Goal: Task Accomplishment & Management: Use online tool/utility

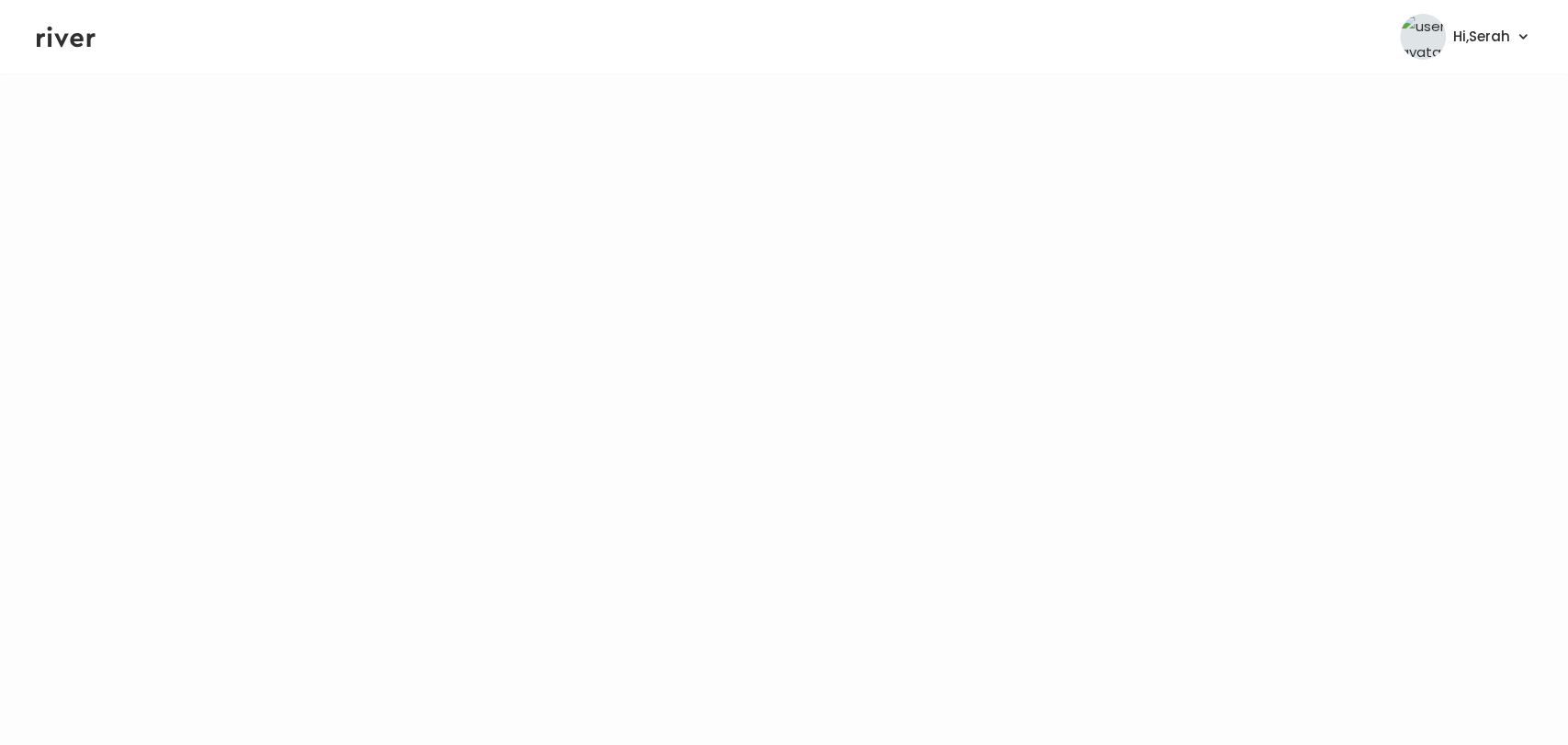
click at [81, 46] on icon at bounding box center [66, 36] width 59 height 27
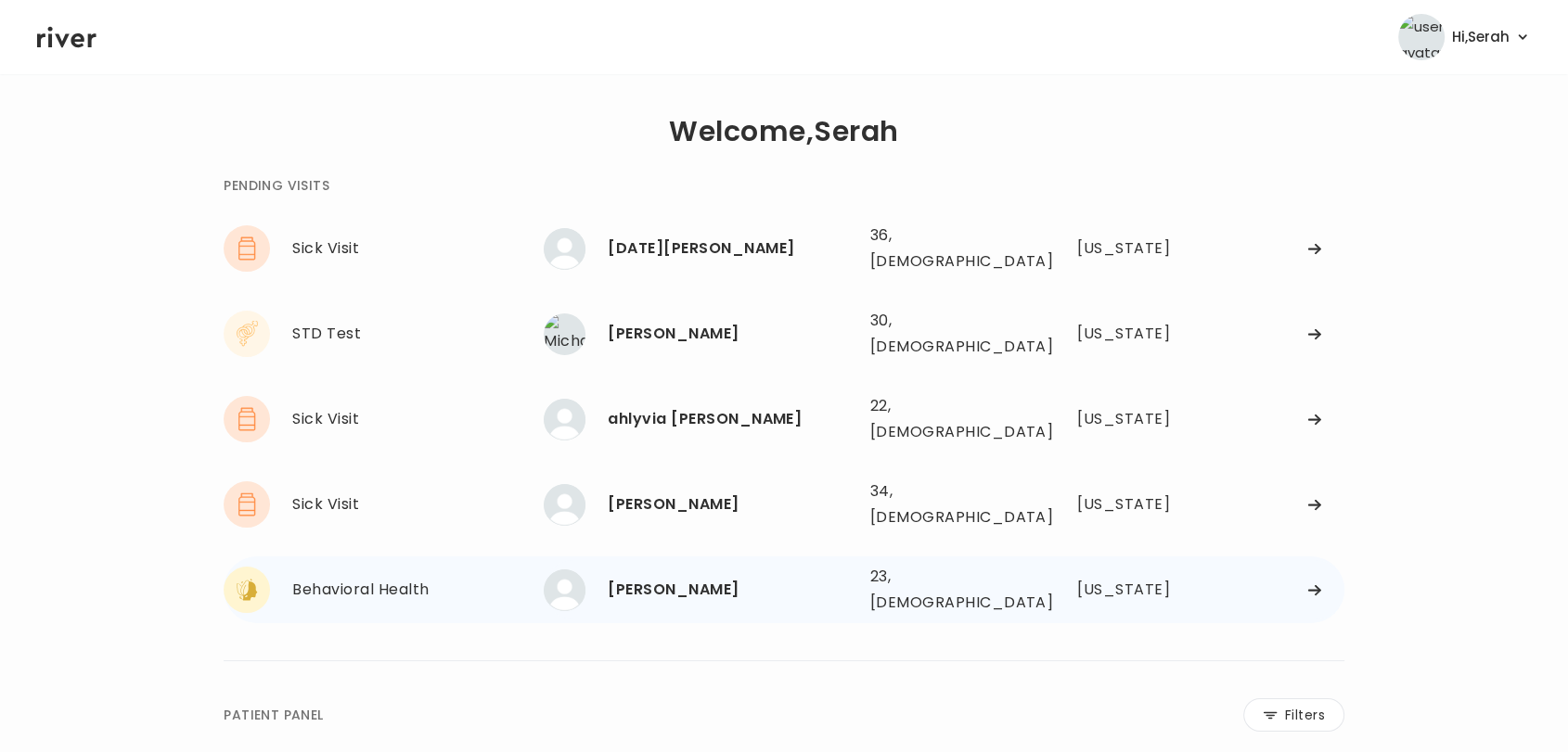
click at [644, 577] on div "[PERSON_NAME]" at bounding box center [730, 589] width 246 height 26
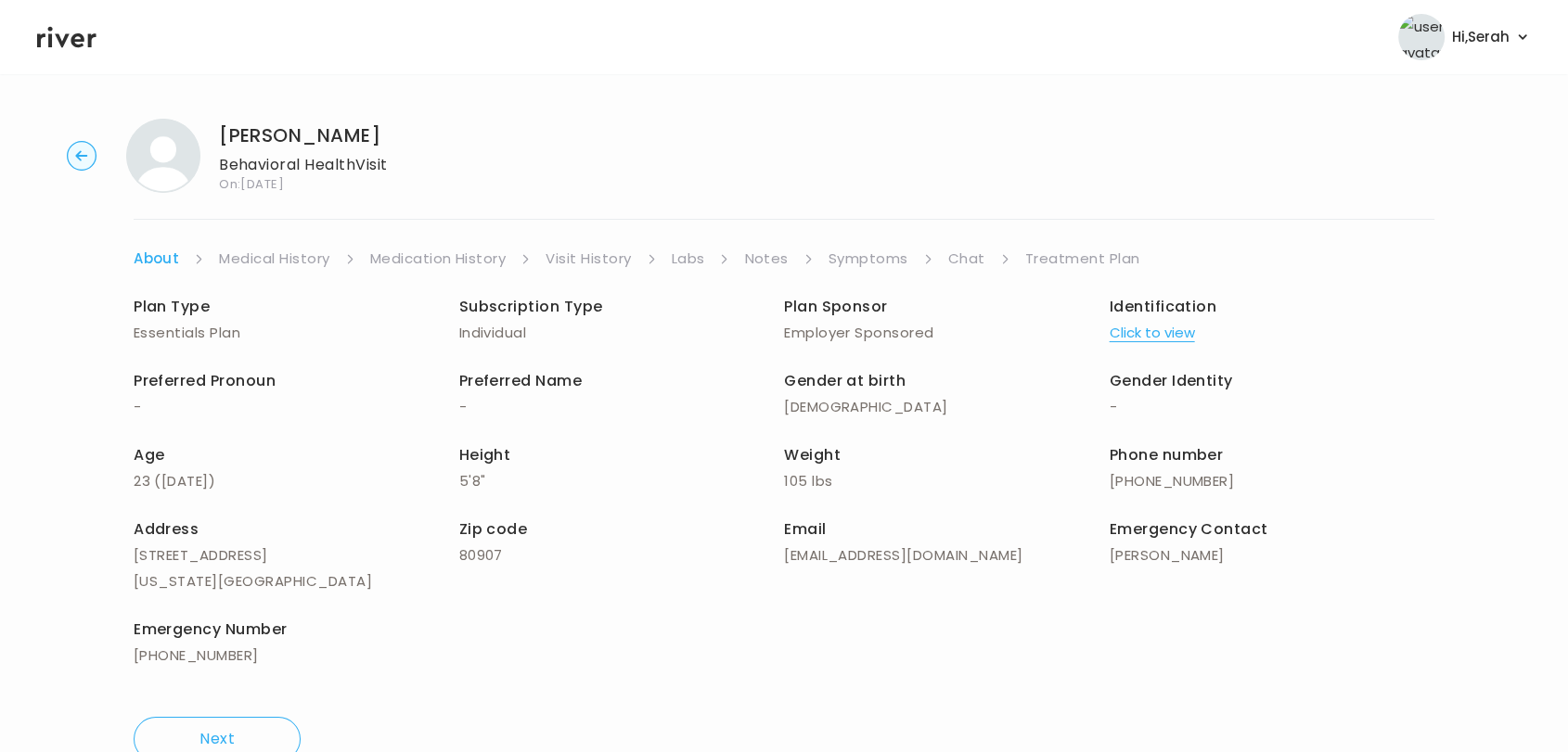
click at [863, 254] on link "Symptoms" at bounding box center [868, 258] width 80 height 26
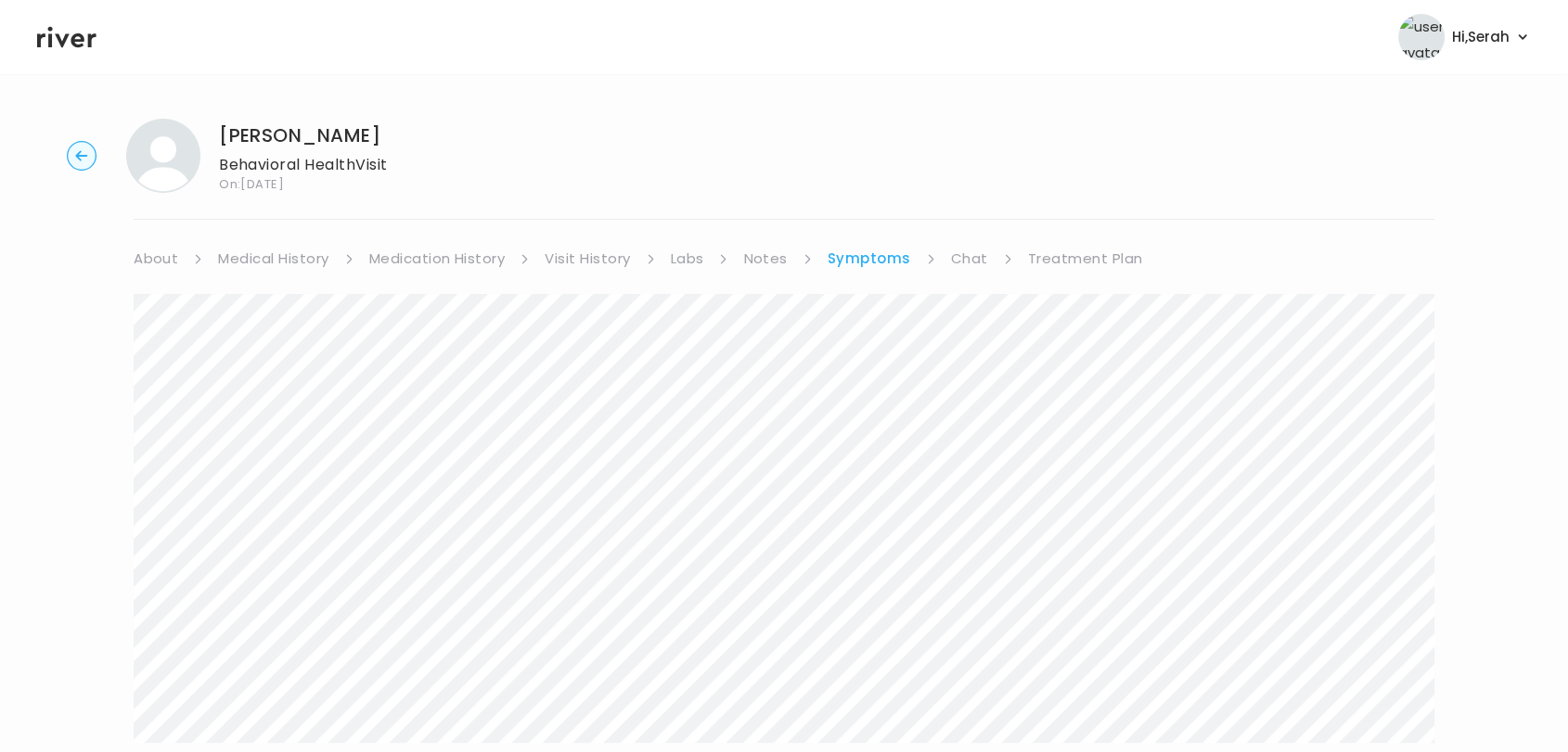
click at [285, 251] on link "Medical History" at bounding box center [273, 258] width 111 height 26
click at [966, 257] on link "Chat" at bounding box center [973, 258] width 37 height 26
click at [37, 20] on header "Hi, Serah Profile Logout" at bounding box center [784, 37] width 1568 height 74
click at [50, 31] on icon at bounding box center [66, 36] width 60 height 27
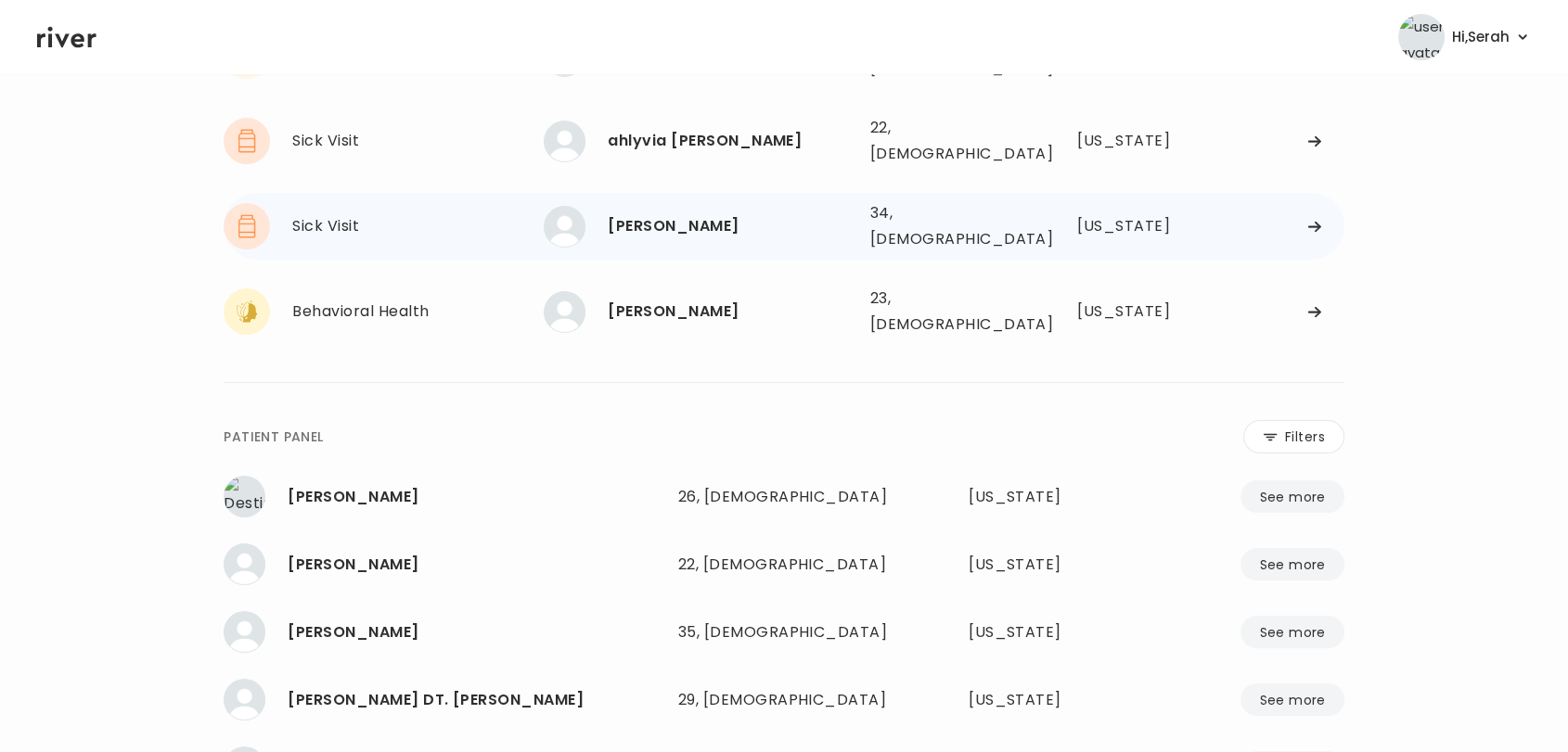
click at [636, 213] on div "[PERSON_NAME]" at bounding box center [730, 225] width 246 height 26
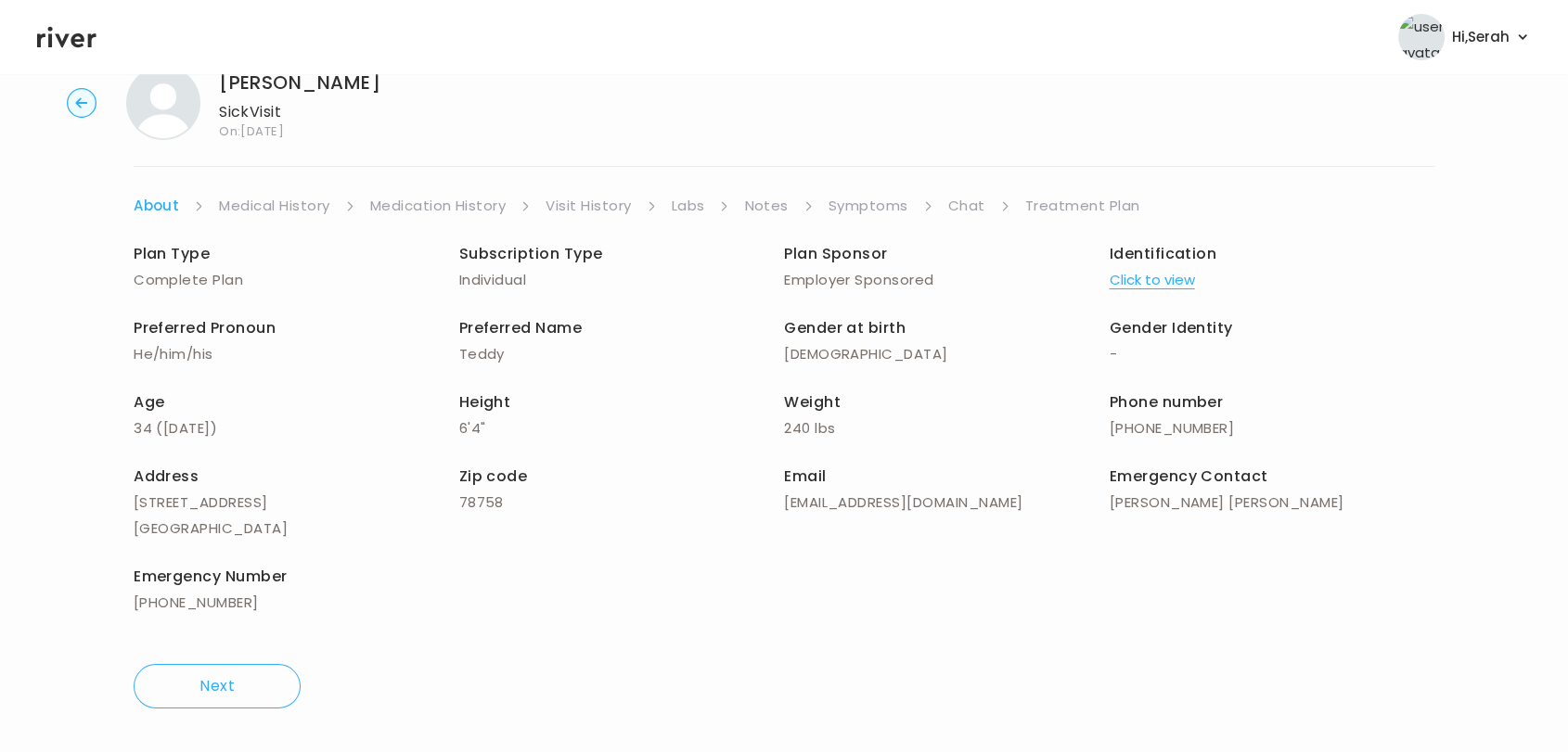
click at [858, 199] on link "Symptoms" at bounding box center [868, 206] width 80 height 26
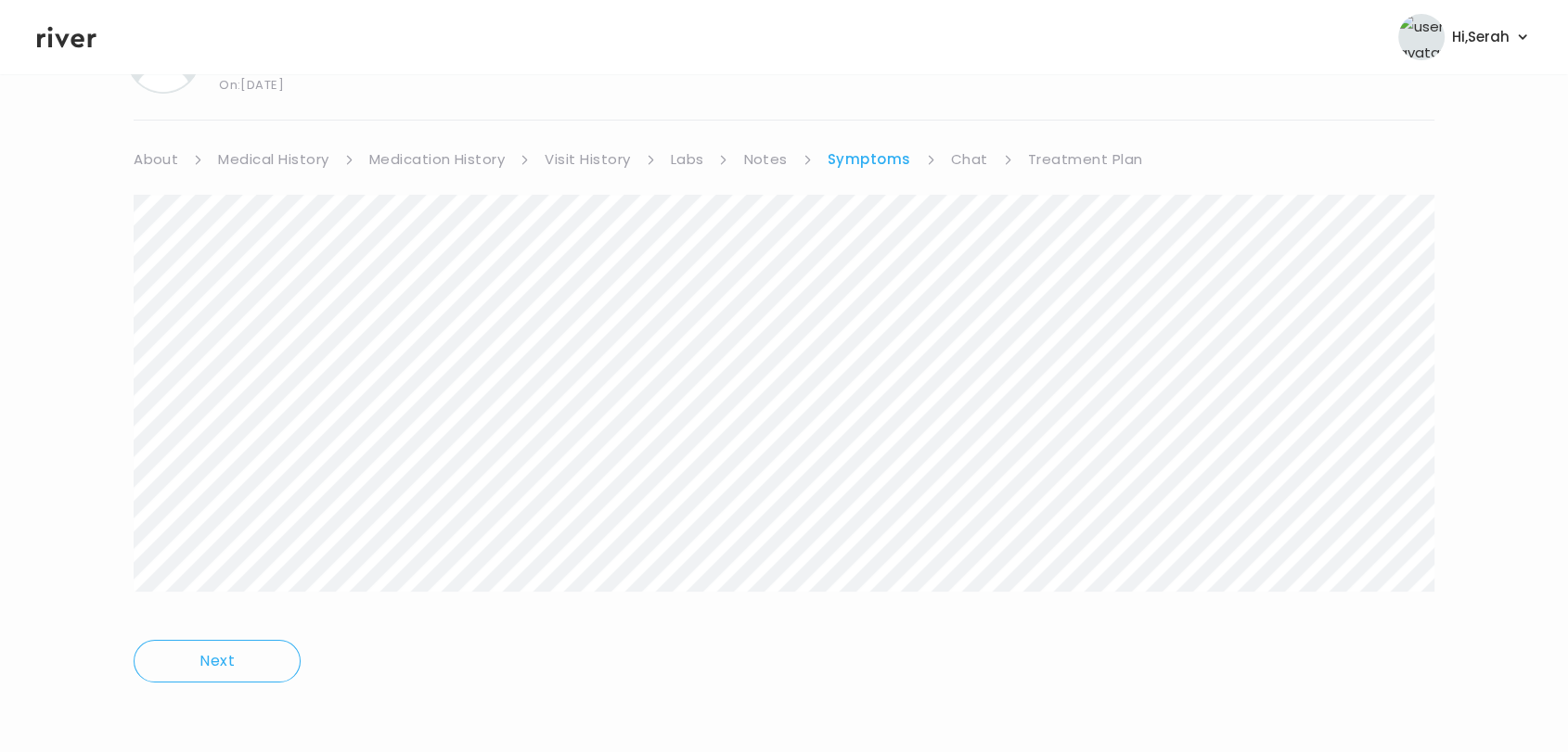
scroll to position [100, 0]
click at [964, 152] on link "Chat" at bounding box center [969, 158] width 37 height 26
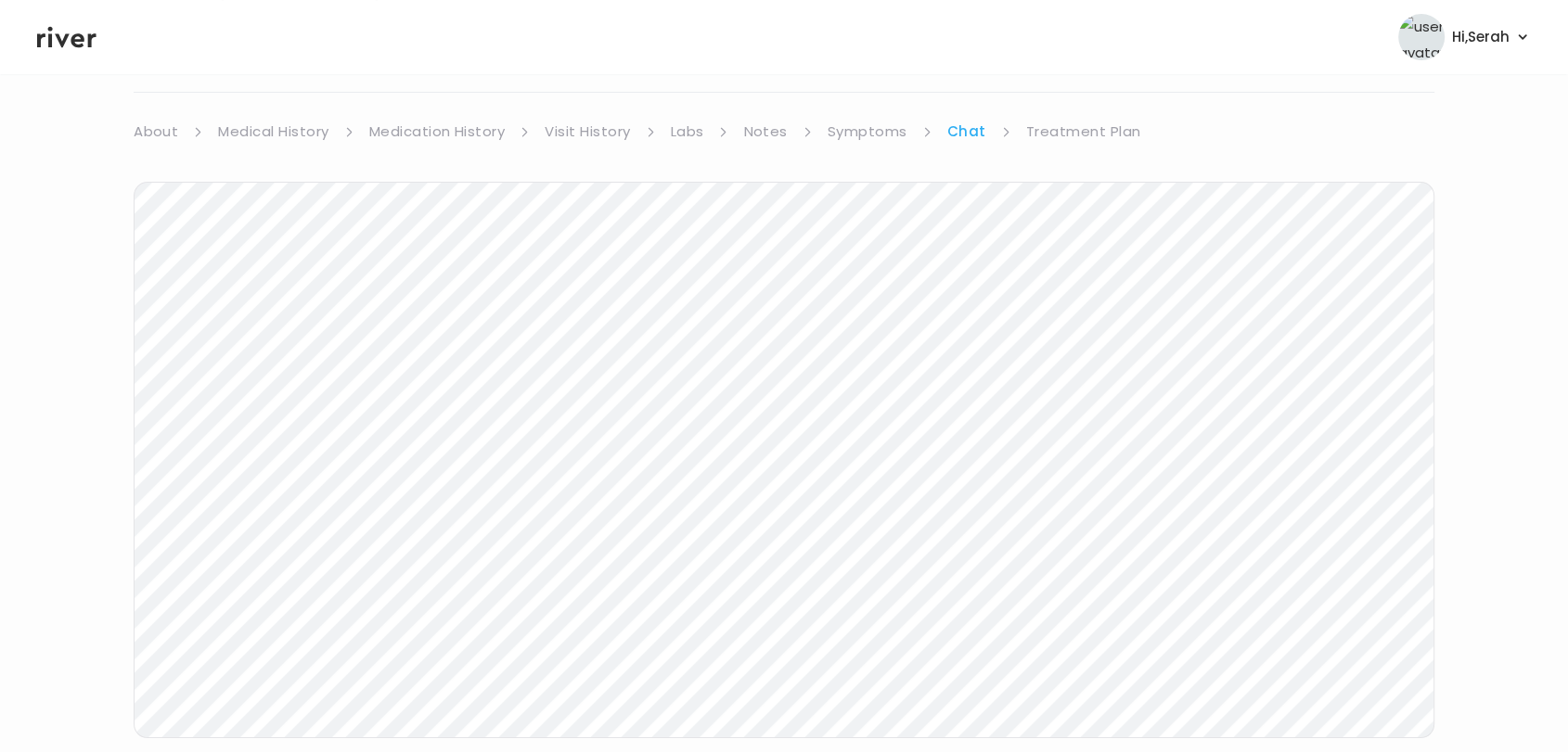
scroll to position [134, 0]
click at [76, 33] on icon at bounding box center [66, 37] width 60 height 22
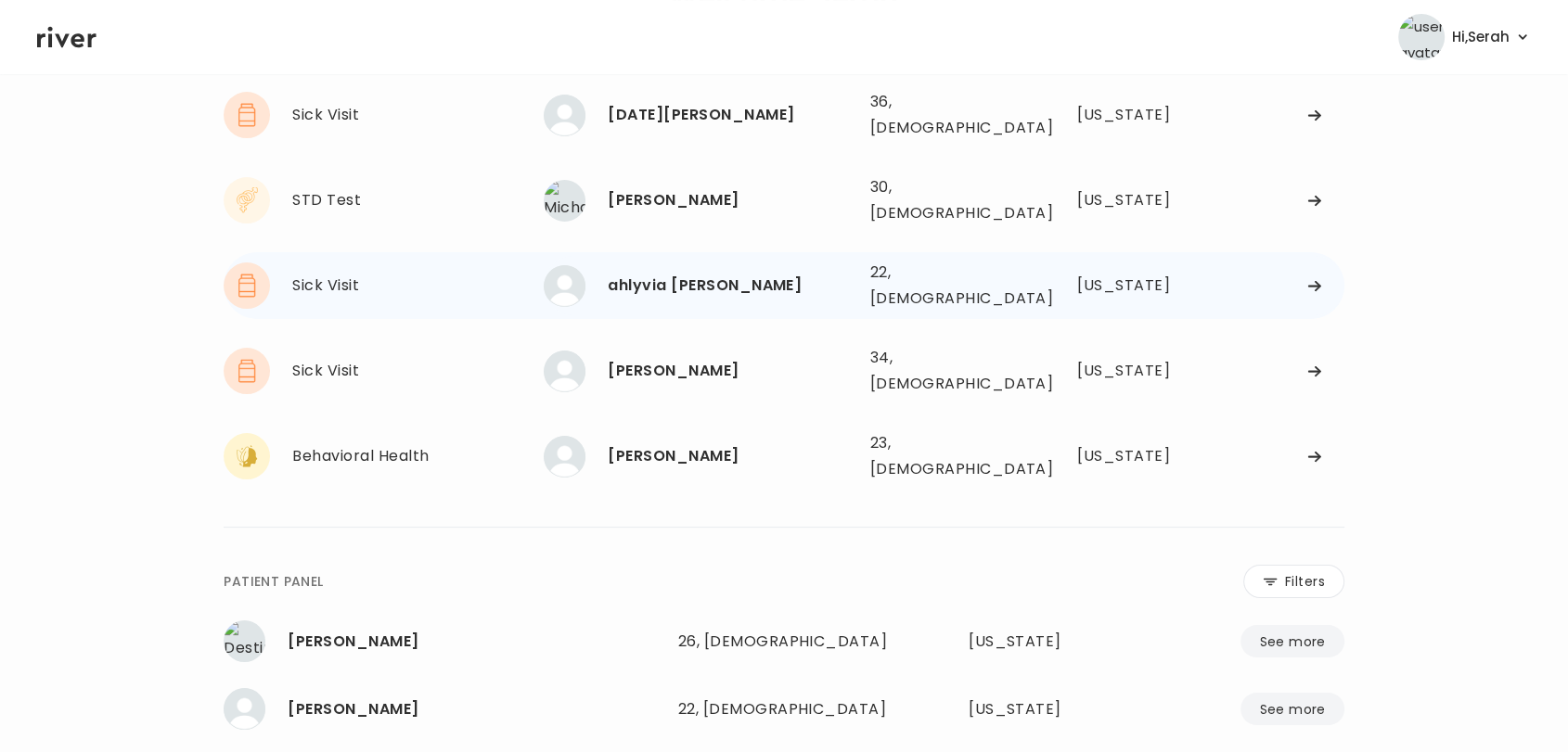
click at [660, 273] on div "[PERSON_NAME] 22, [DEMOGRAPHIC_DATA] See more" at bounding box center [699, 286] width 311 height 42
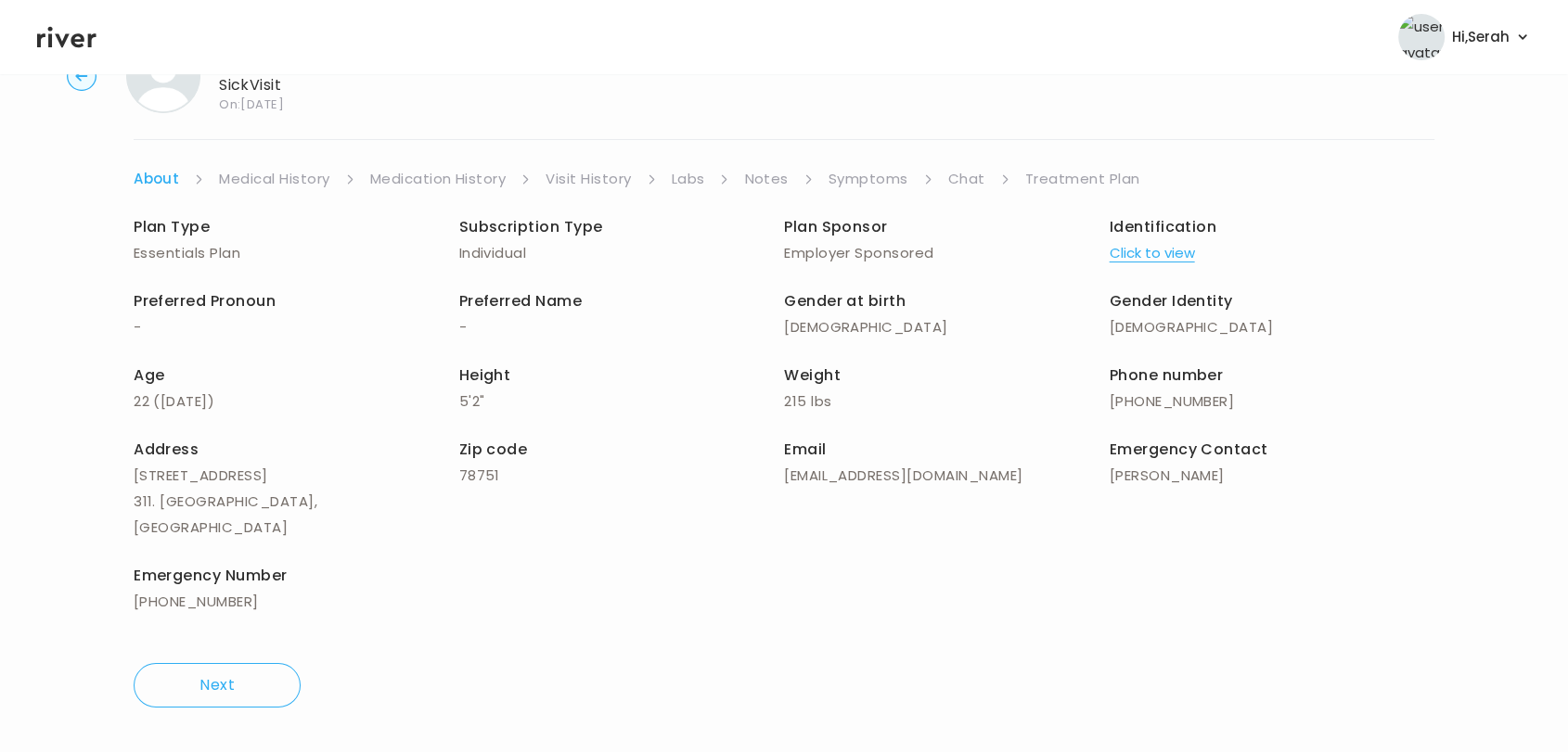
scroll to position [53, 0]
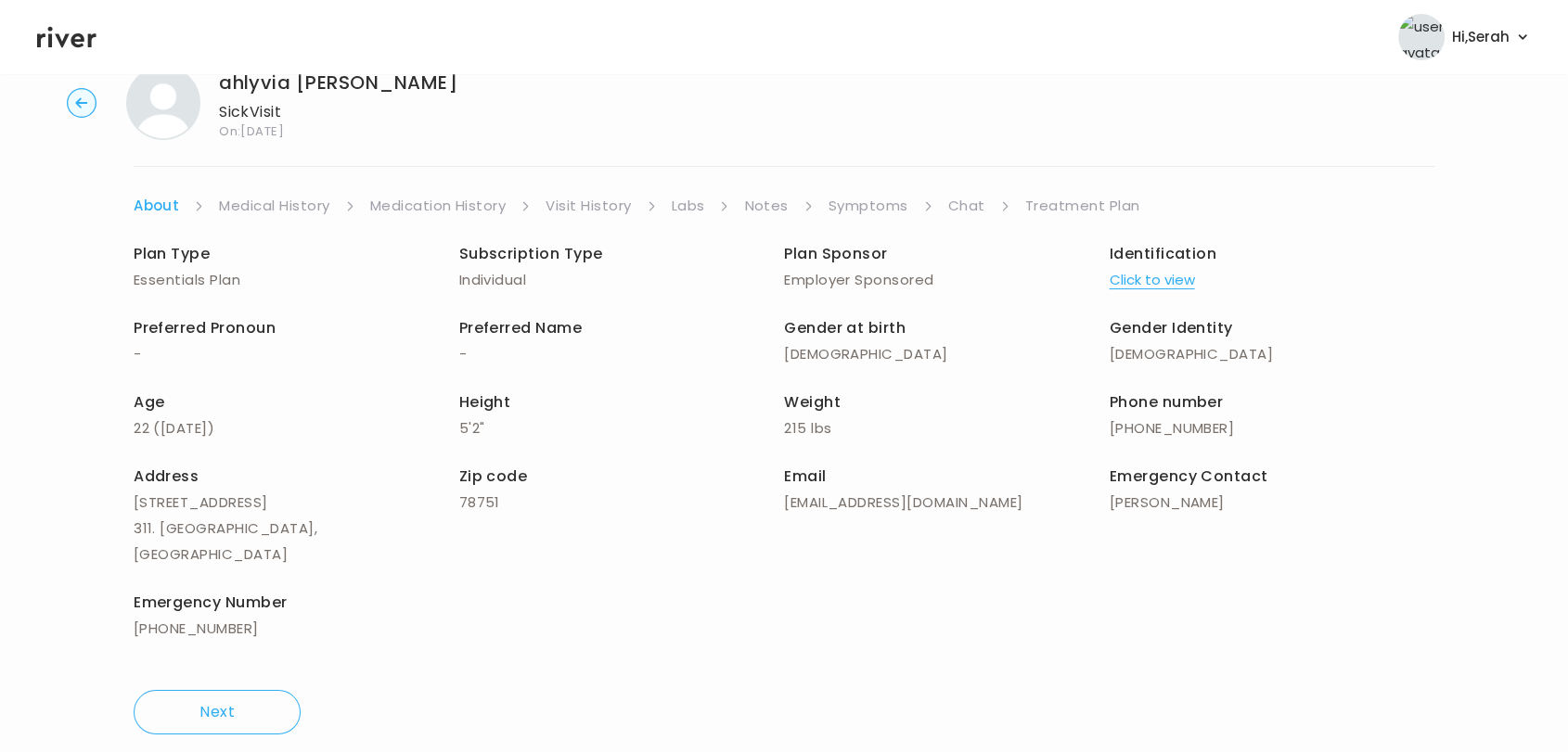
click at [875, 209] on link "Symptoms" at bounding box center [868, 206] width 80 height 26
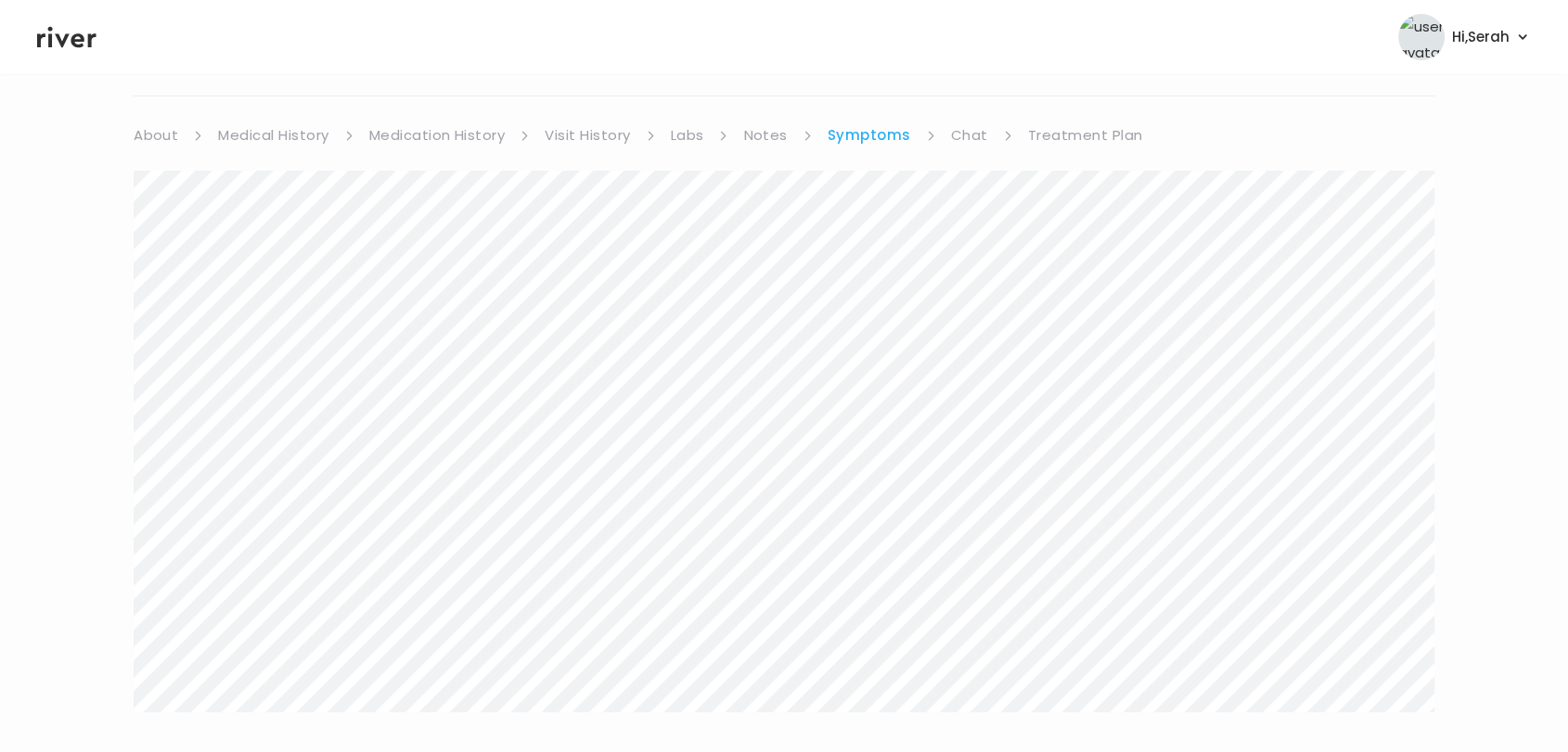
scroll to position [119, 0]
click at [974, 138] on link "Chat" at bounding box center [969, 138] width 37 height 26
click at [74, 36] on icon at bounding box center [66, 37] width 60 height 22
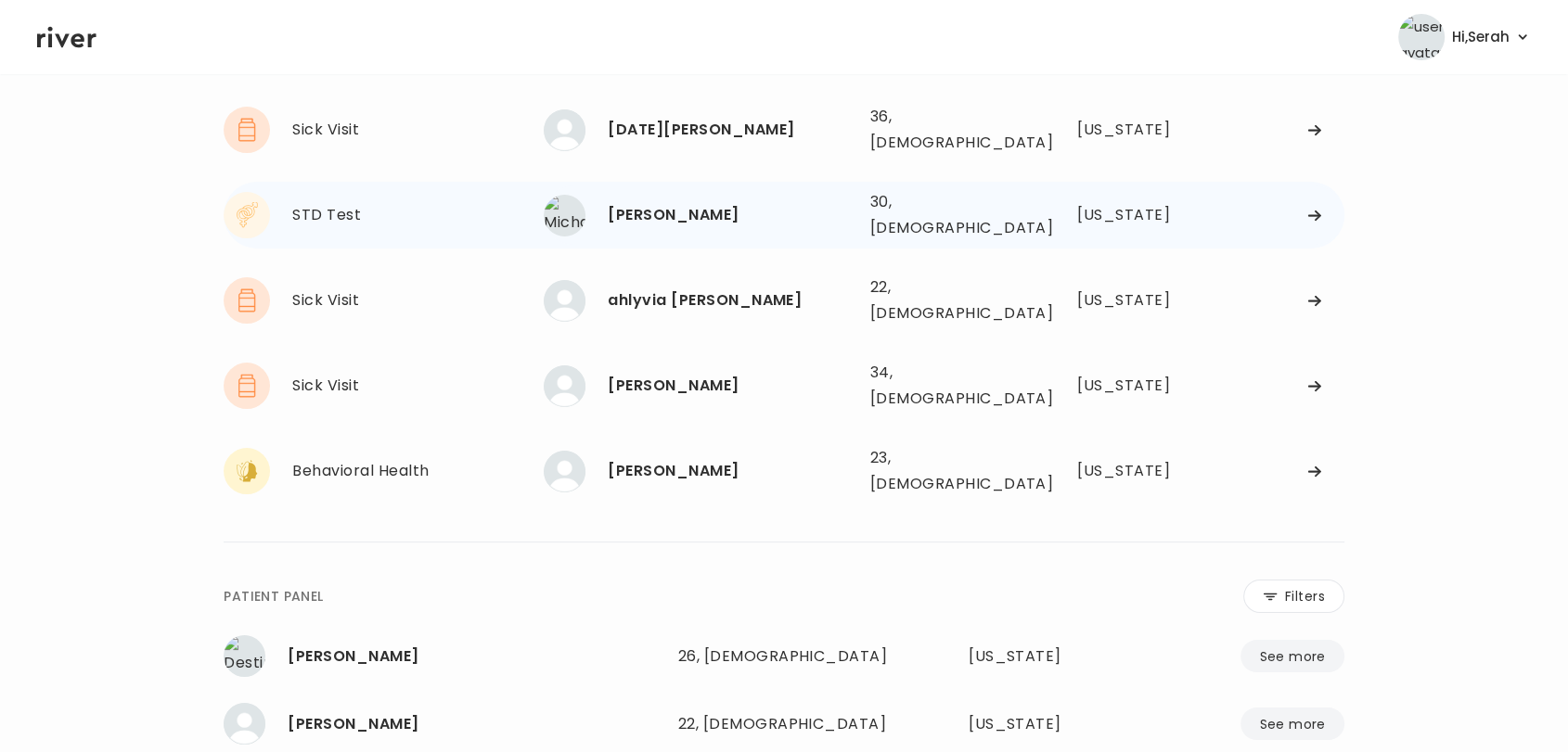
click at [640, 202] on div "[PERSON_NAME]" at bounding box center [730, 214] width 246 height 26
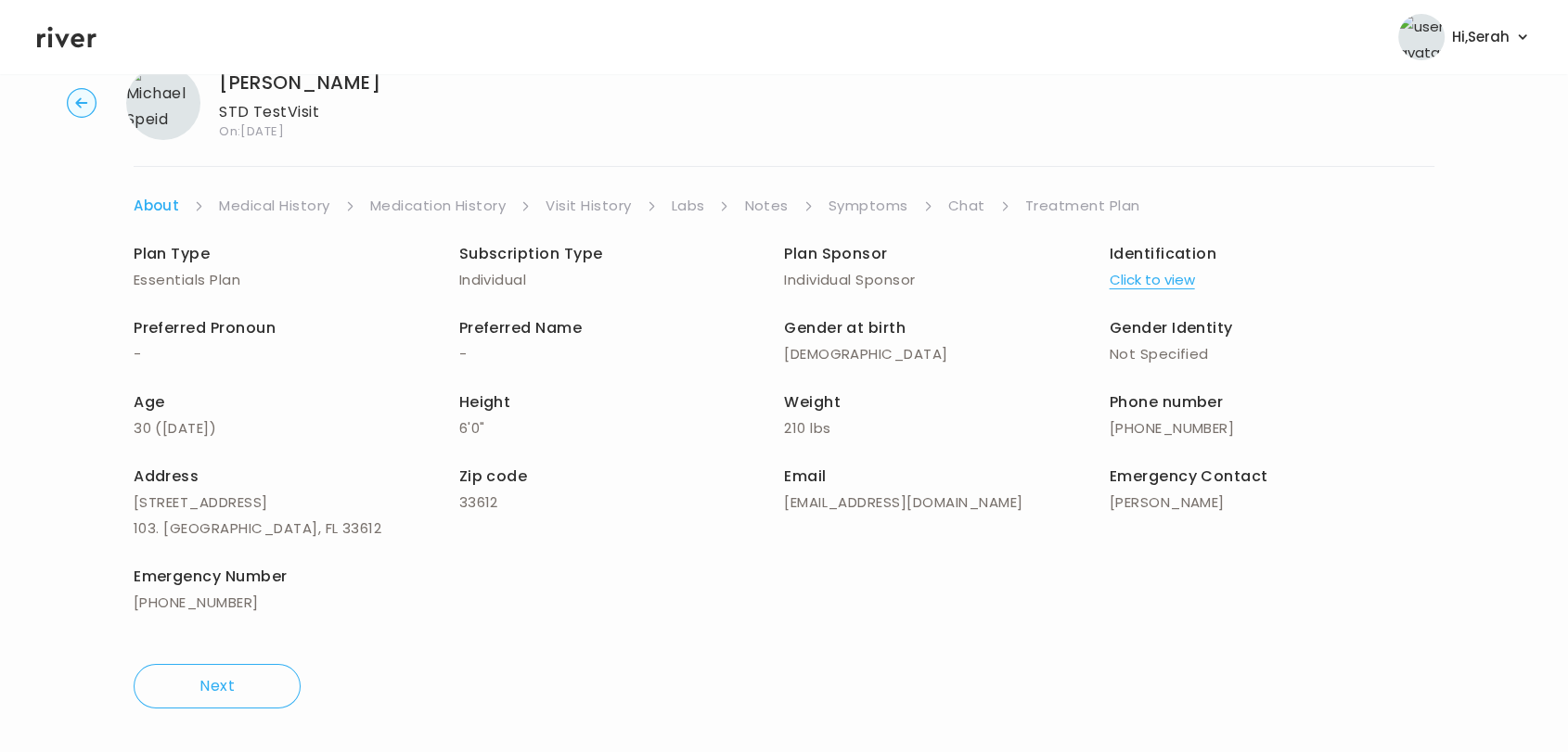
click at [883, 201] on link "Symptoms" at bounding box center [868, 206] width 80 height 26
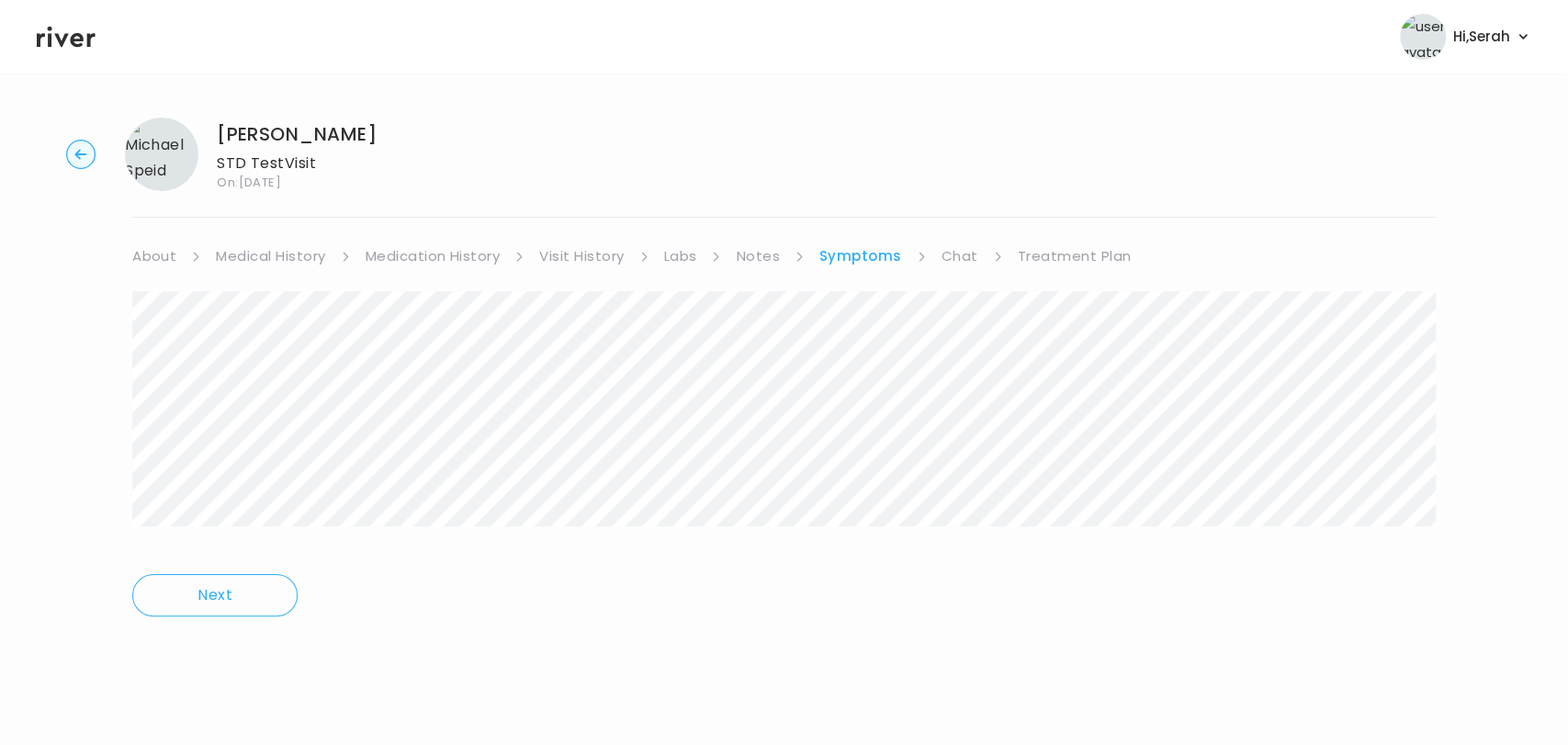
click at [684, 249] on link "Labs" at bounding box center [680, 255] width 33 height 25
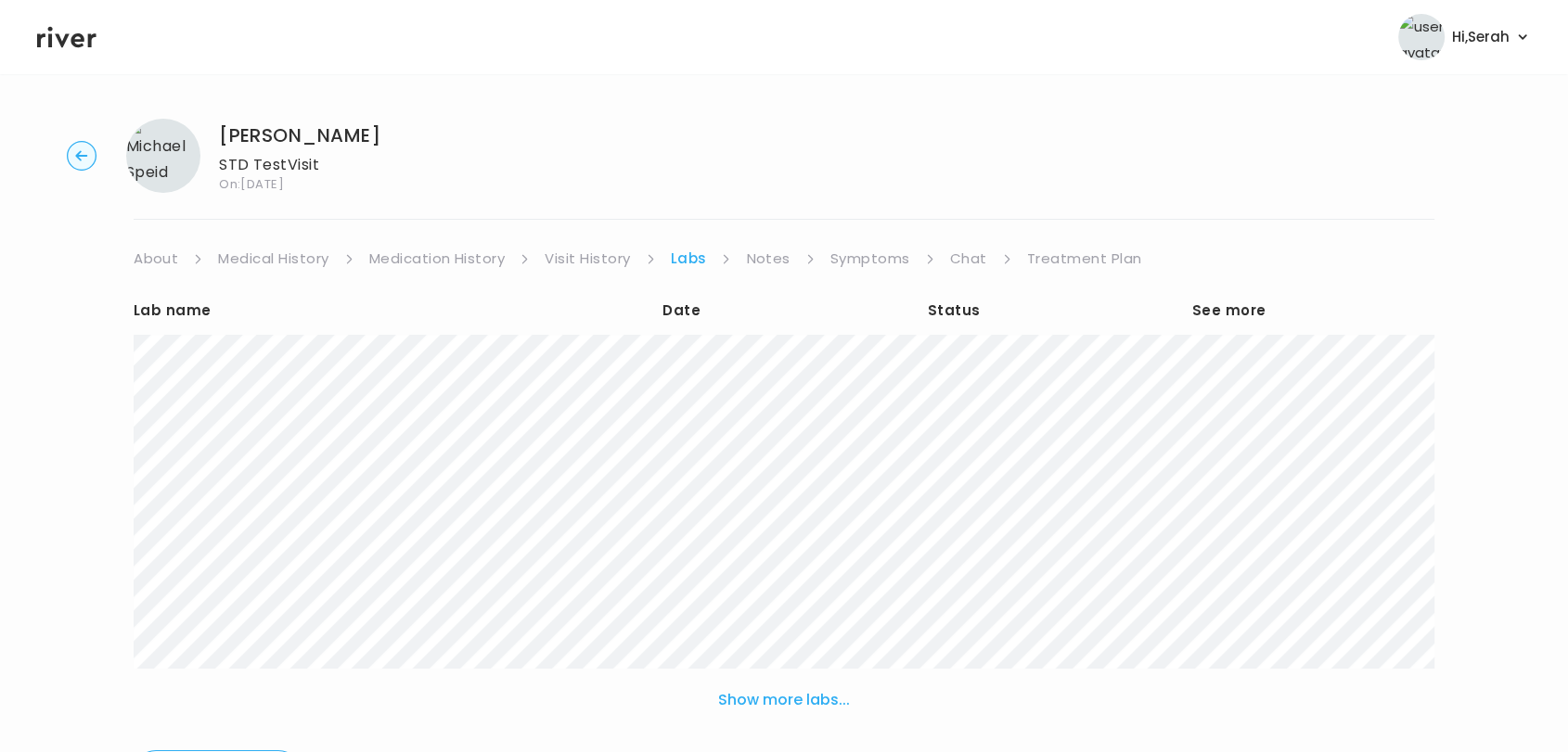
click at [955, 266] on link "Chat" at bounding box center [968, 258] width 37 height 26
click at [1058, 249] on link "Treatment Plan" at bounding box center [1083, 258] width 115 height 26
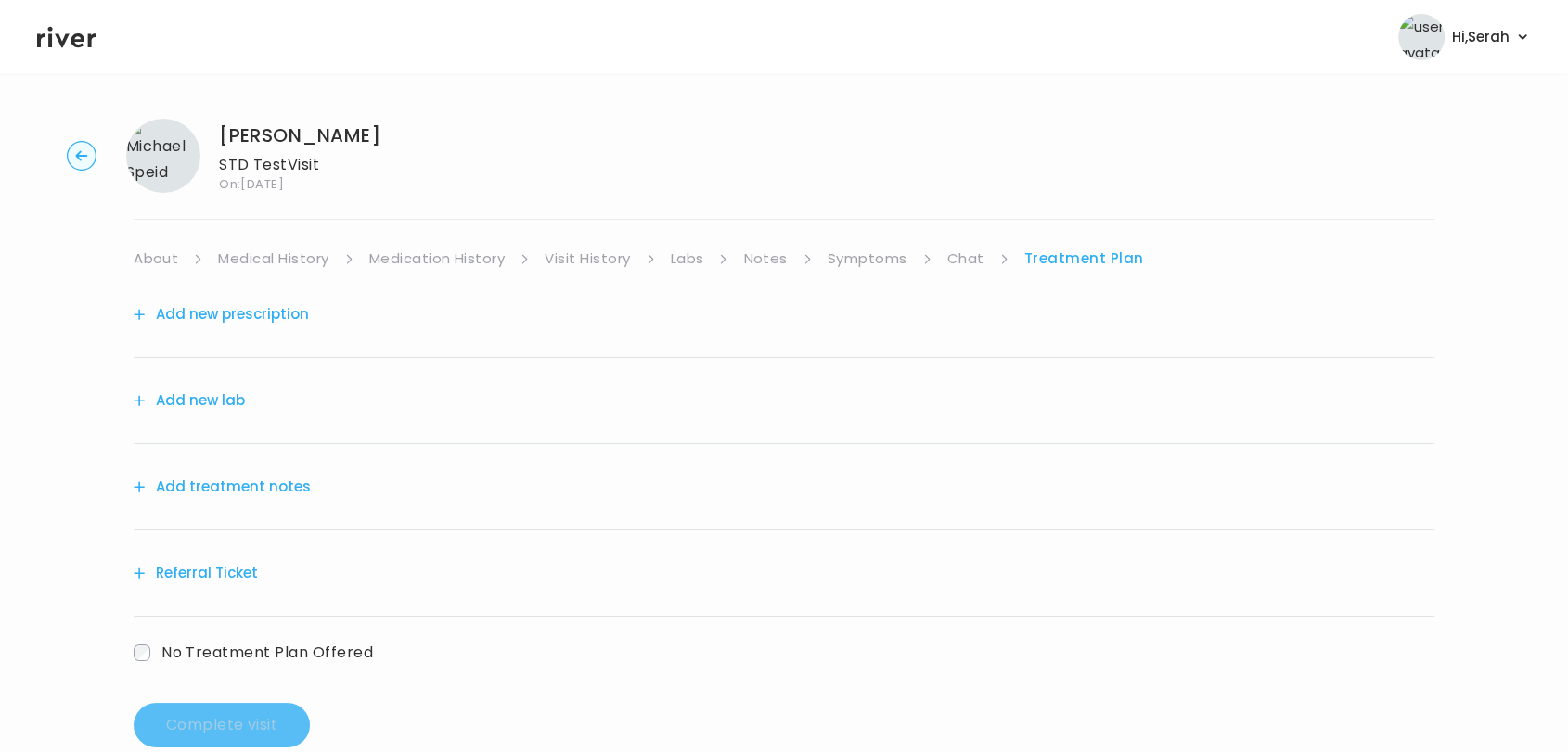
click at [217, 403] on button "Add new lab" at bounding box center [189, 400] width 111 height 26
click at [256, 321] on button "Add new prescription" at bounding box center [221, 313] width 175 height 26
click at [196, 423] on div "Add new lab" at bounding box center [784, 401] width 1301 height 86
click at [218, 396] on button "Add new lab" at bounding box center [189, 400] width 111 height 26
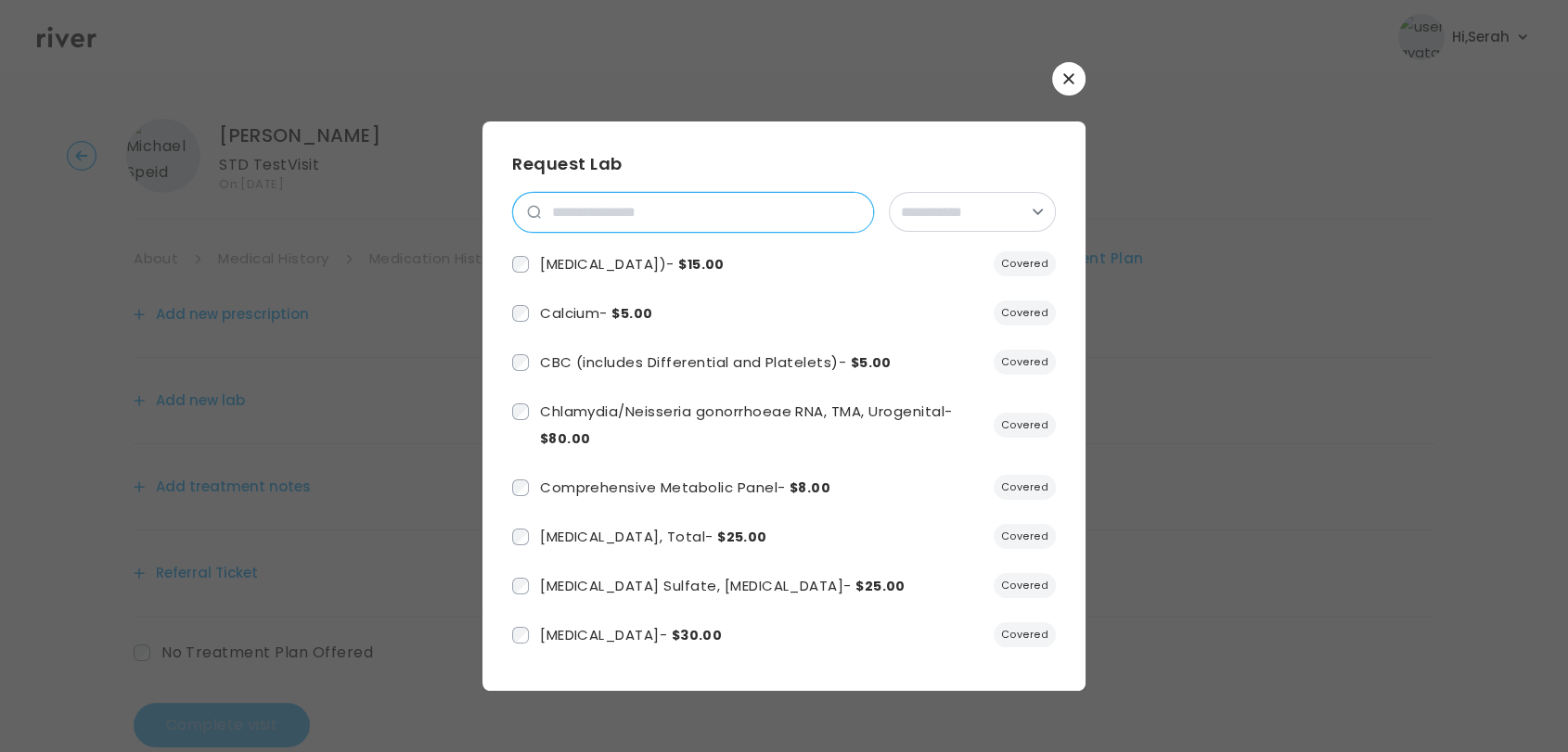
click at [644, 202] on input "search" at bounding box center [707, 212] width 333 height 39
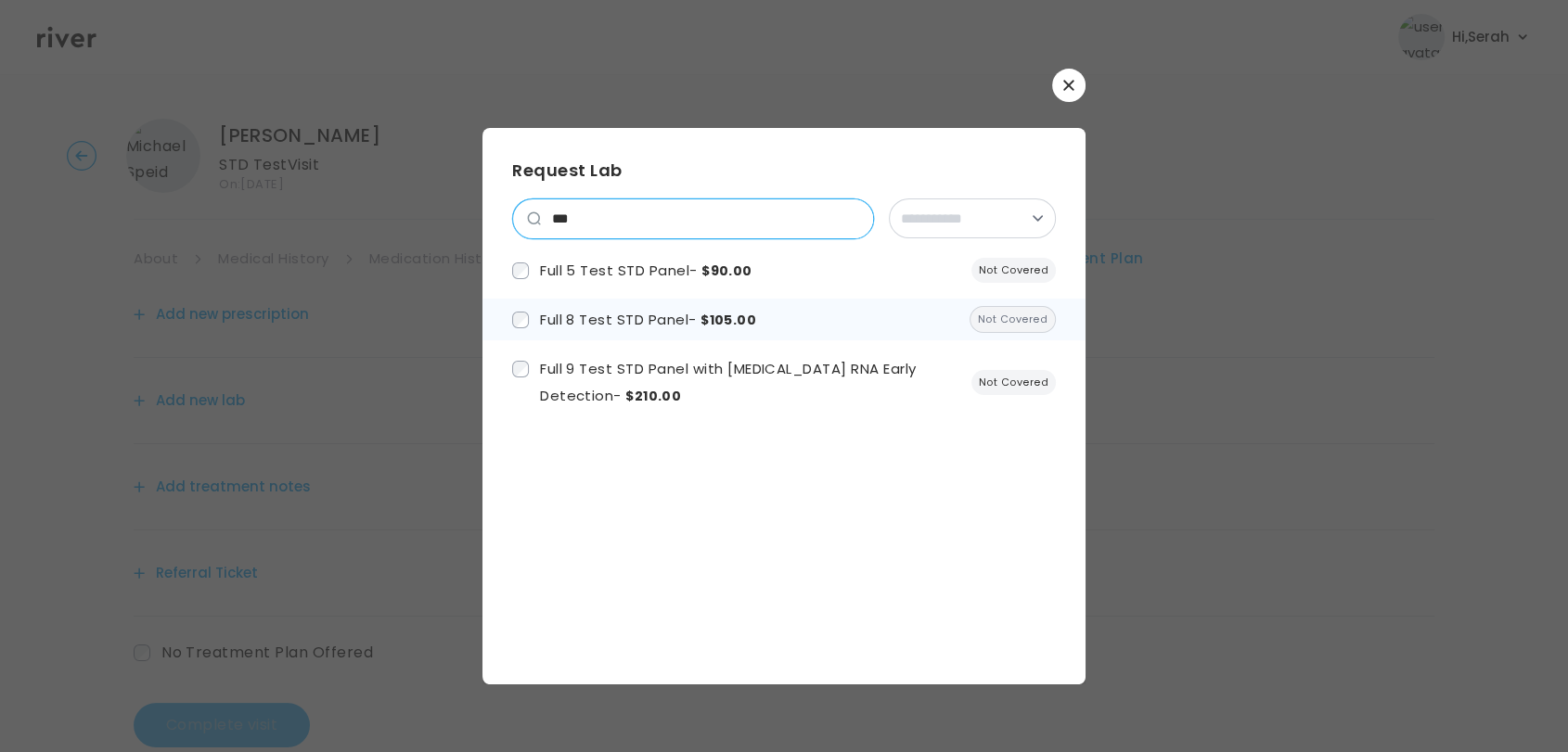
type input "***"
click at [604, 318] on span "Full 8 Test STD Panel - $105.00" at bounding box center [648, 319] width 216 height 20
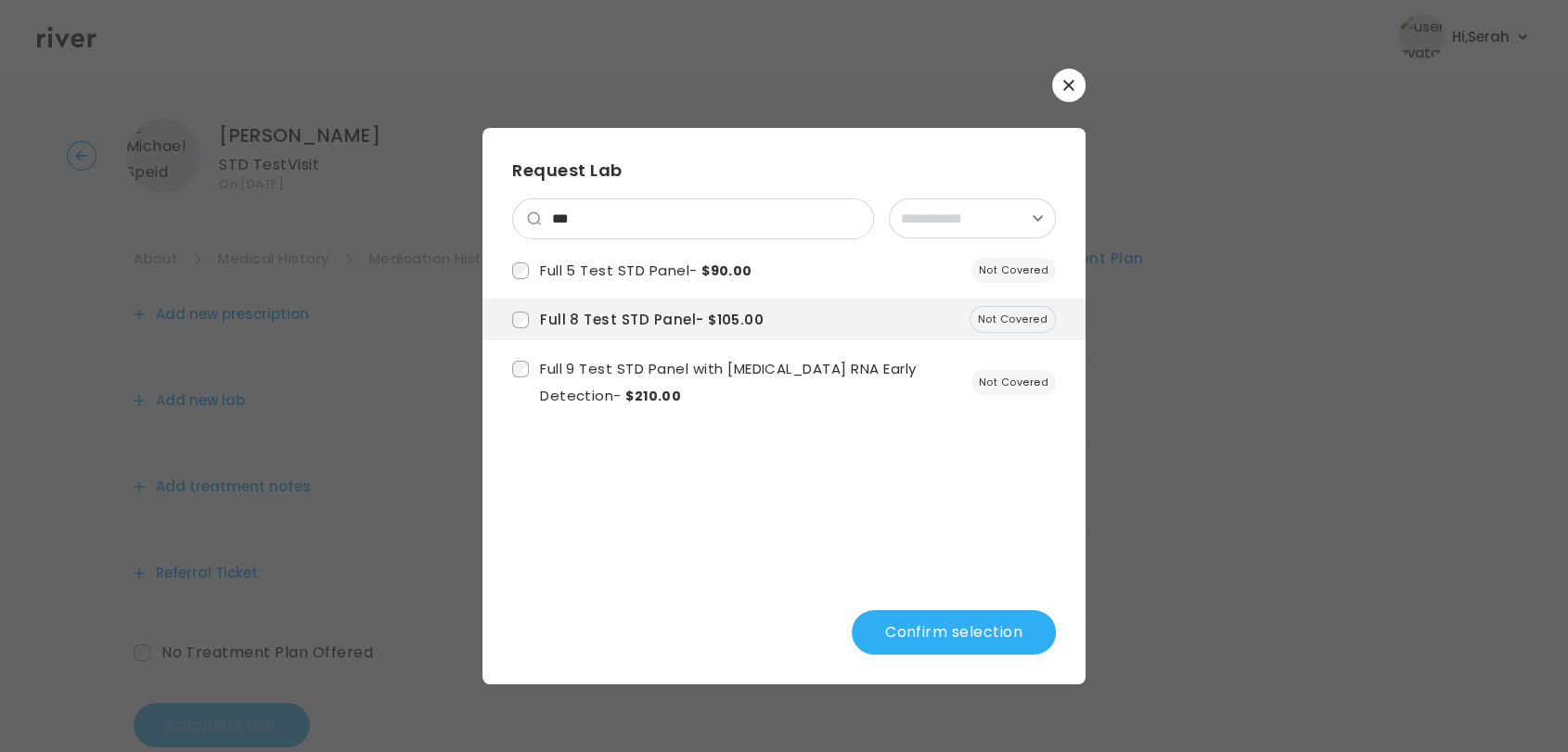
click at [953, 647] on button "Confirm selection" at bounding box center [953, 632] width 204 height 45
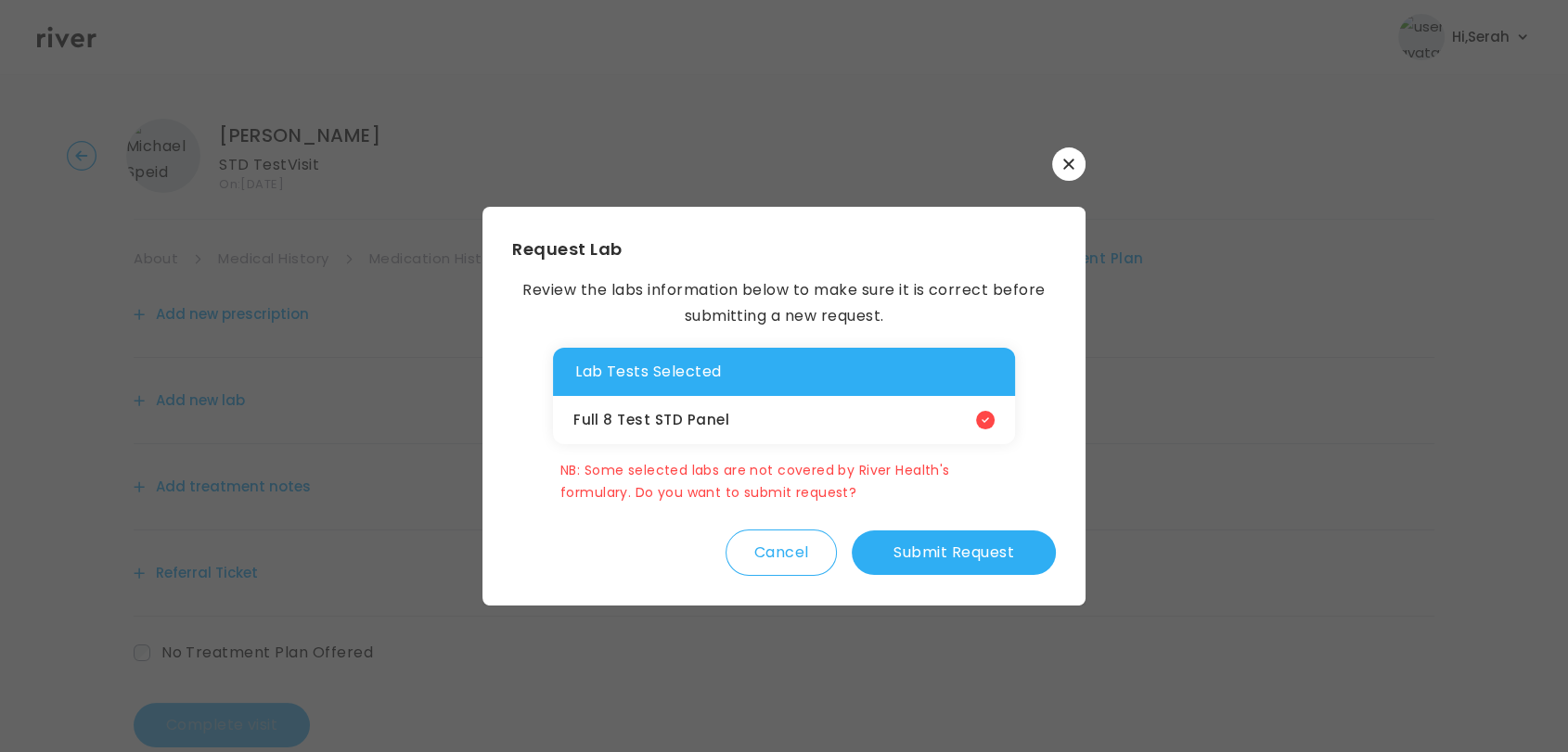
click at [780, 549] on button "Cancel" at bounding box center [781, 552] width 111 height 46
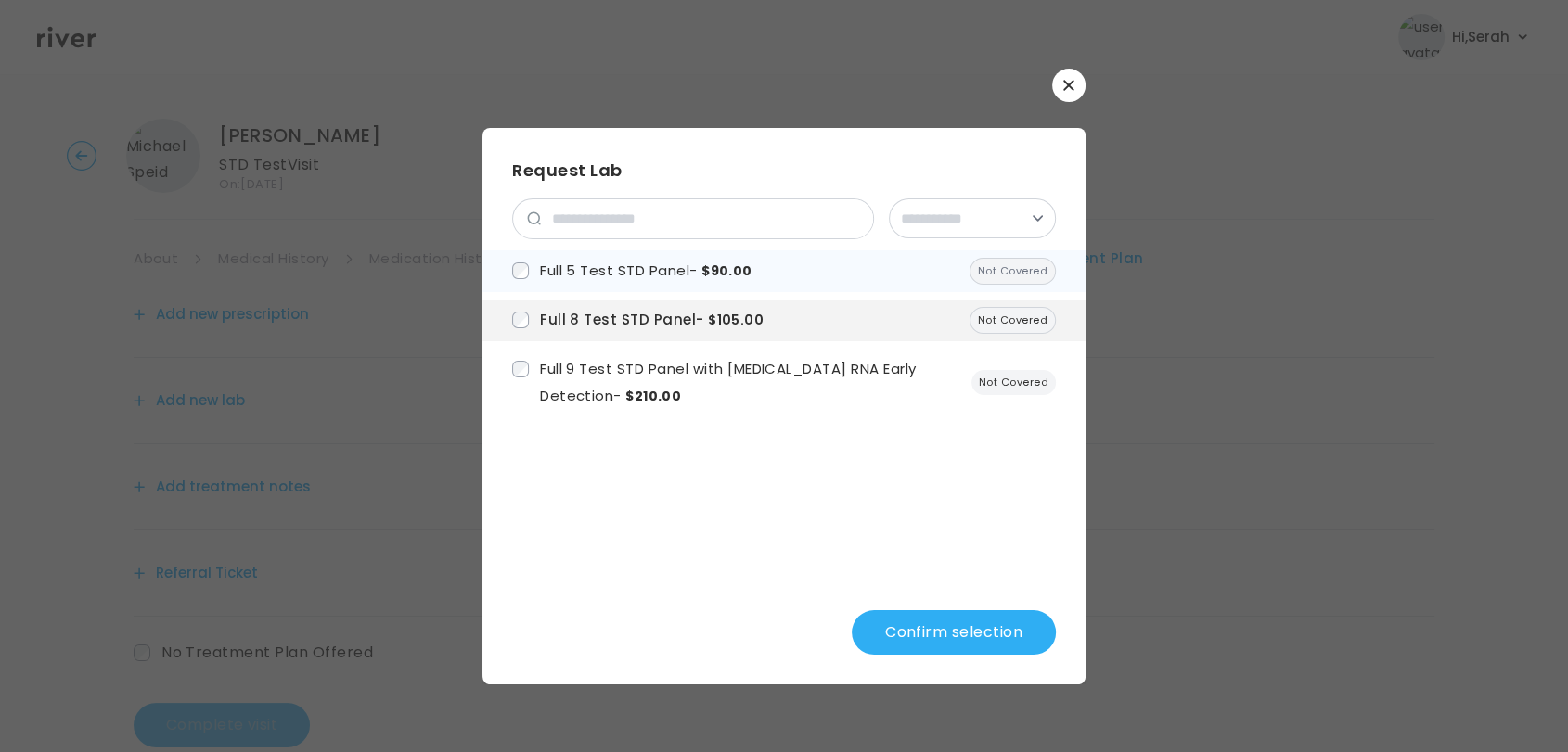
click at [685, 275] on span "Full 5 Test STD Panel - $90.00" at bounding box center [646, 270] width 212 height 20
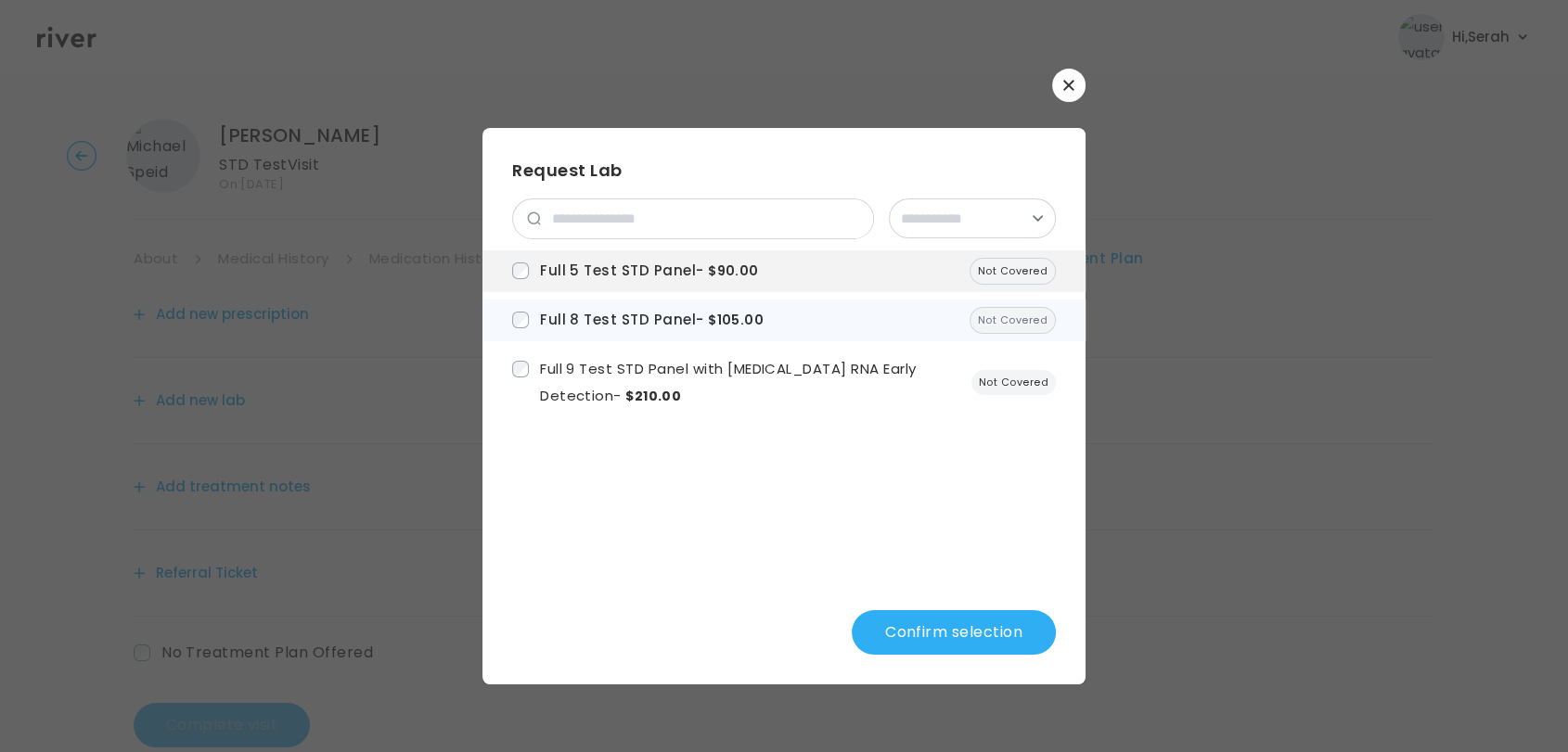
click at [596, 310] on span "Full 8 Test STD Panel - $105.00" at bounding box center [652, 319] width 224 height 20
click at [626, 319] on span "Full 8 Test STD Panel - $105.00" at bounding box center [648, 319] width 216 height 20
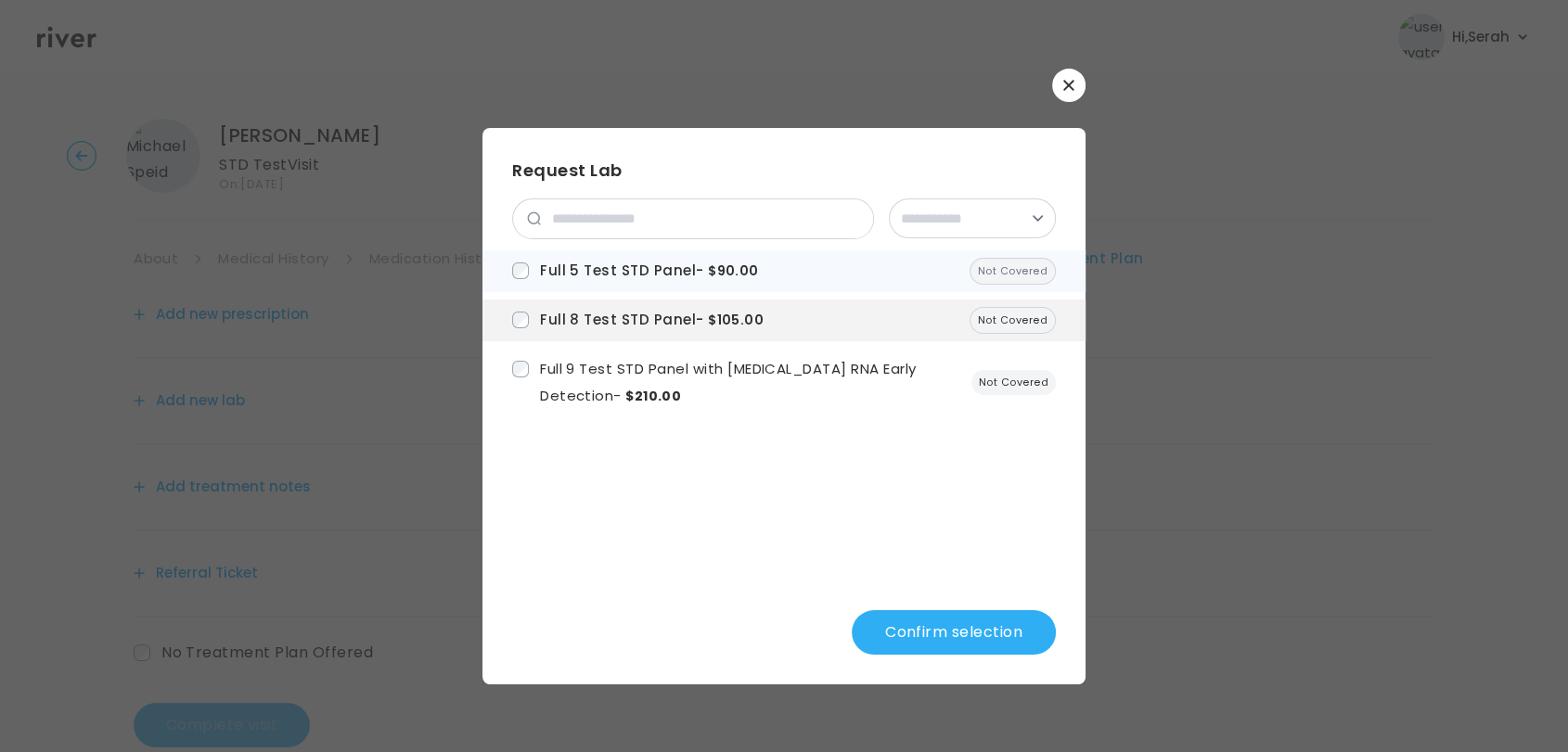
click at [614, 270] on span "Full 5 Test STD Panel - $90.00" at bounding box center [649, 270] width 219 height 20
click at [946, 630] on button "Confirm selection" at bounding box center [953, 632] width 204 height 45
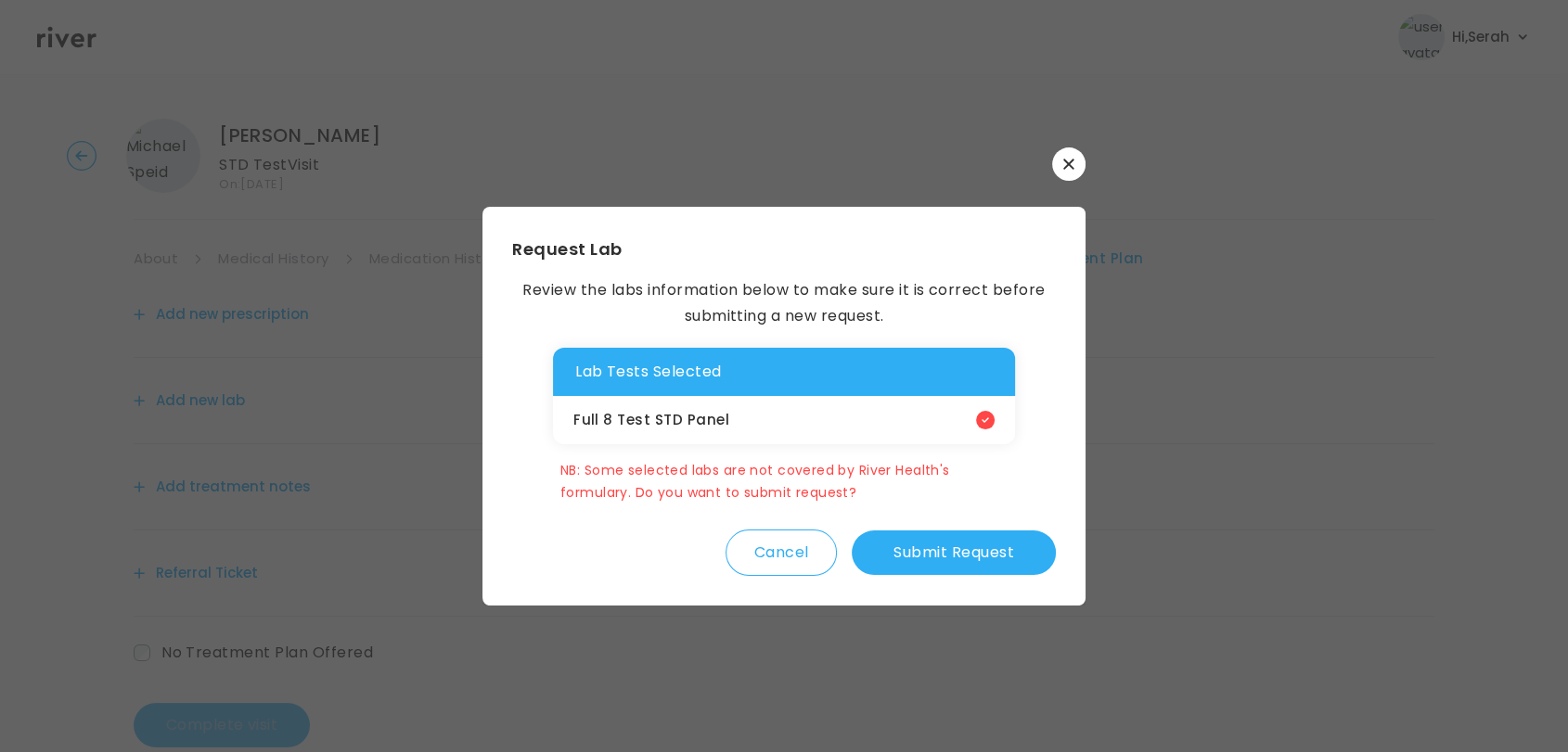
click at [955, 548] on button "Submit Request" at bounding box center [953, 552] width 204 height 45
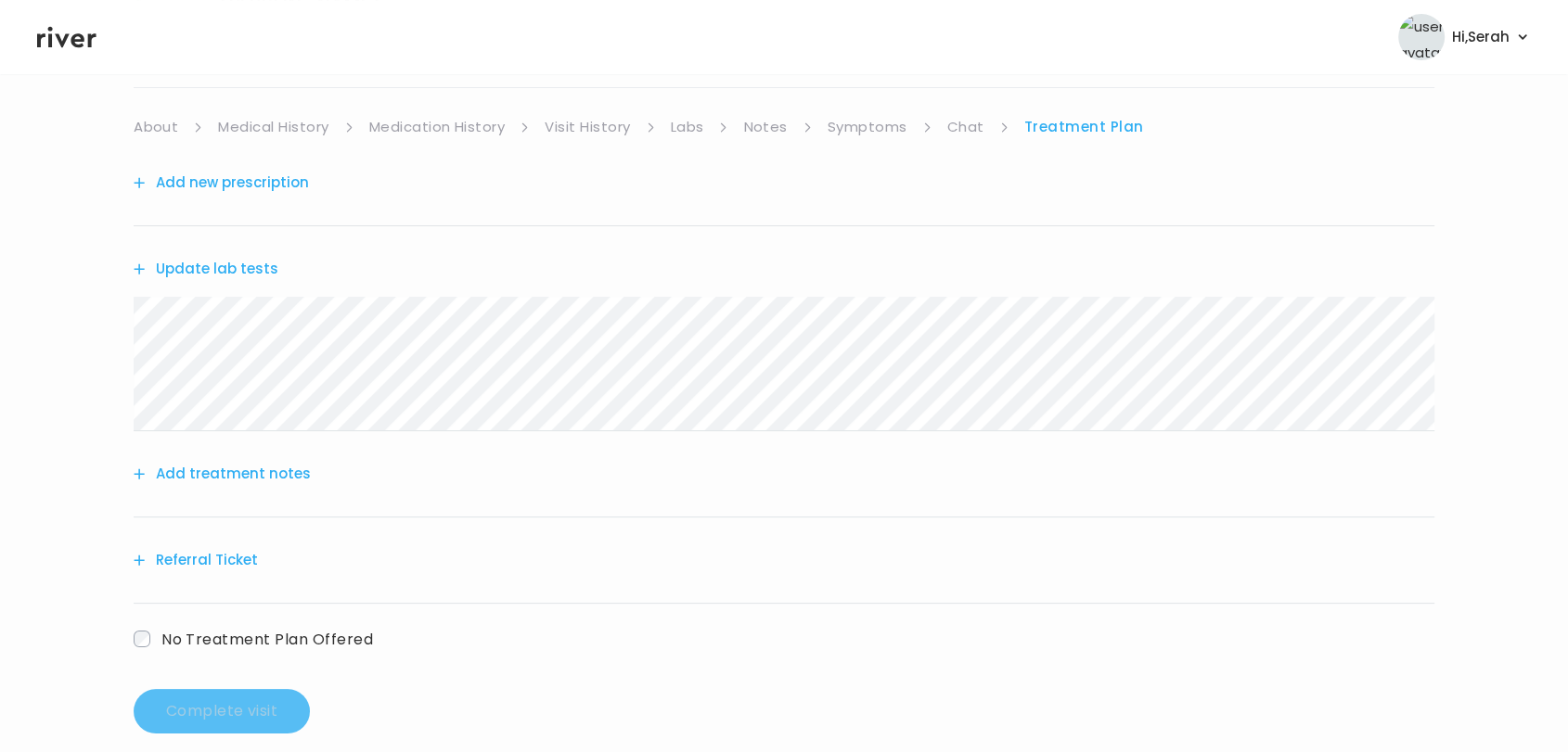
scroll to position [133, 0]
click at [252, 449] on div "Add treatment notes" at bounding box center [784, 473] width 1301 height 86
click at [251, 476] on button "Add treatment notes" at bounding box center [222, 473] width 177 height 26
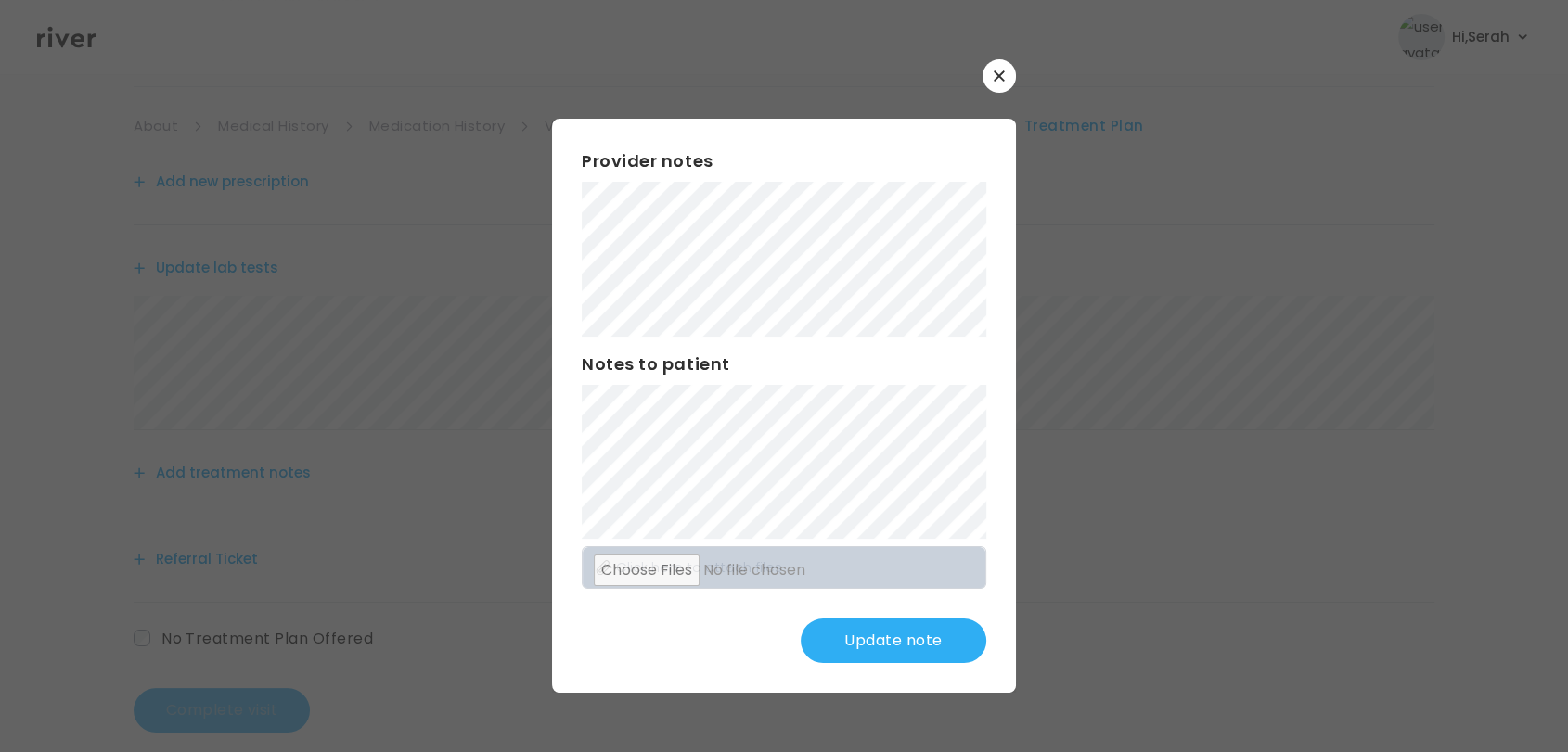
click at [891, 642] on button "Update note" at bounding box center [893, 640] width 186 height 45
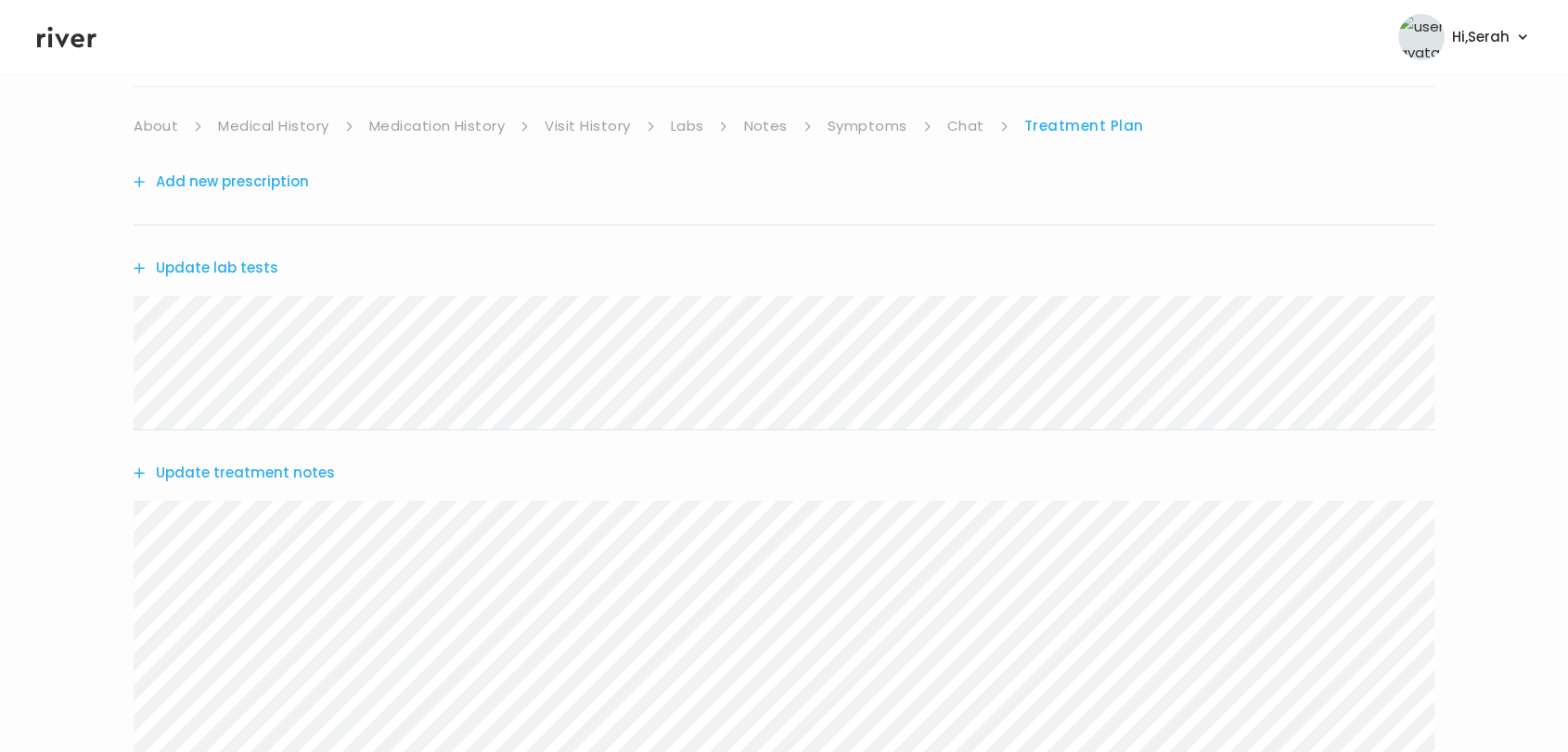
scroll to position [435, 0]
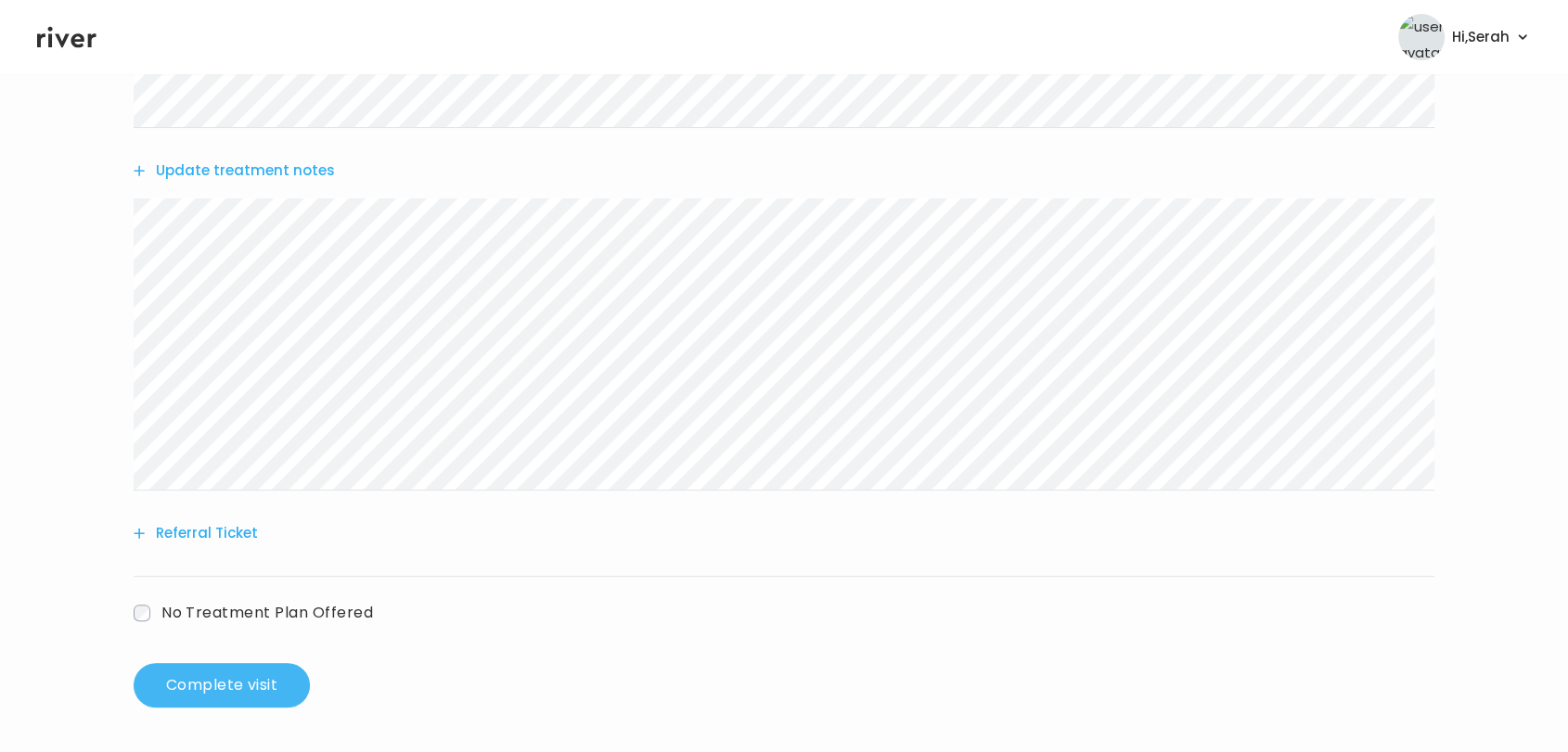
click at [188, 692] on button "Complete visit" at bounding box center [222, 685] width 176 height 45
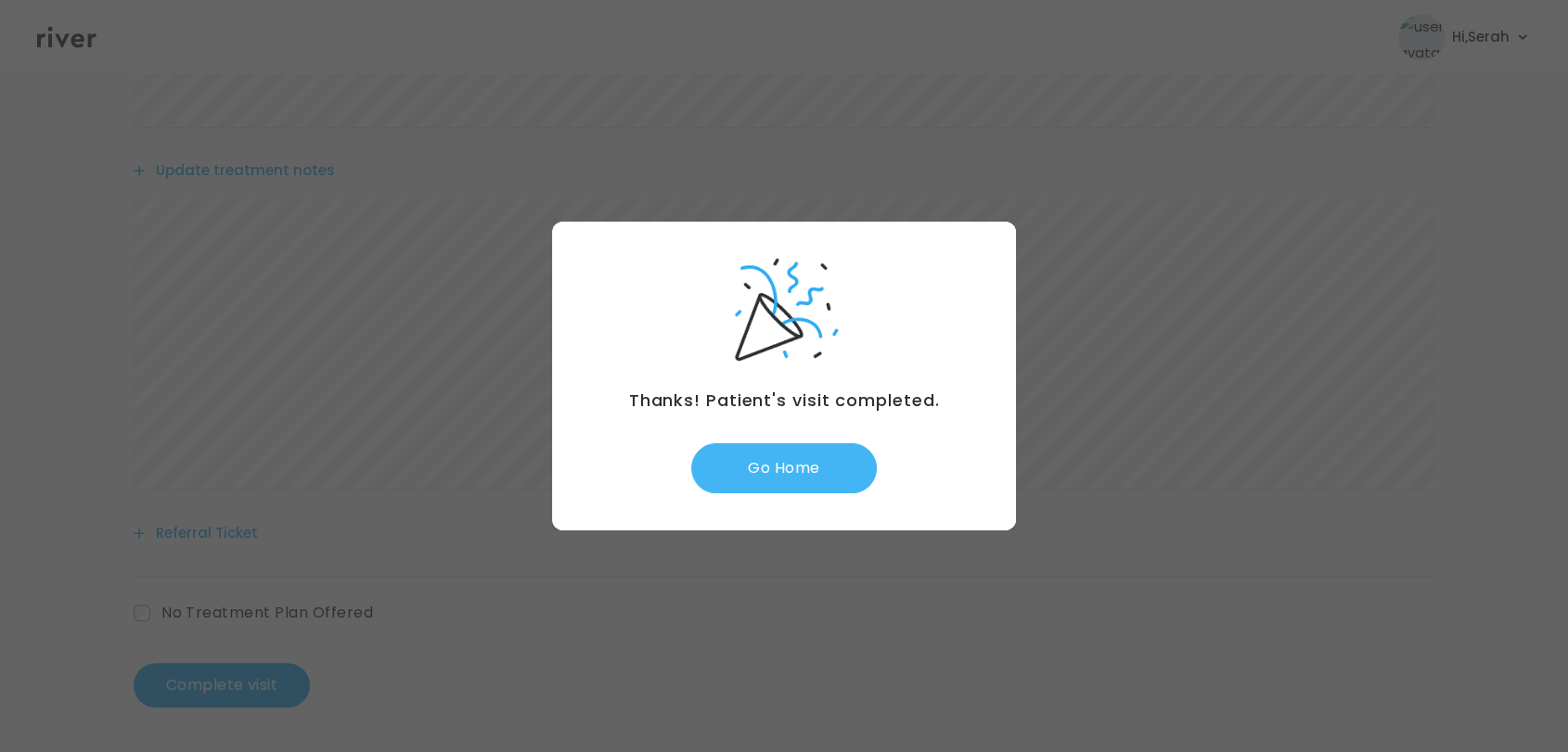
click at [778, 466] on button "Go Home" at bounding box center [784, 468] width 186 height 50
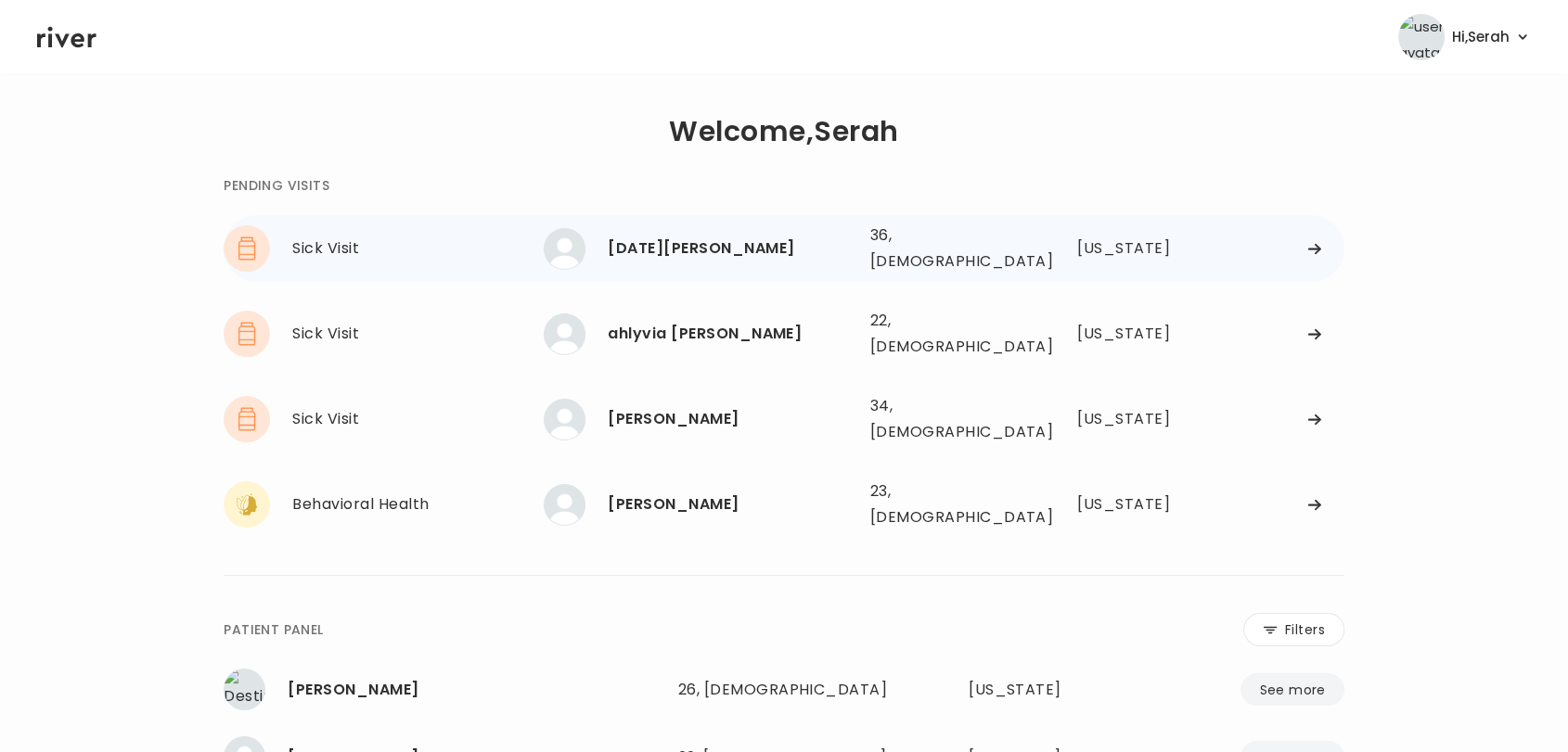
click at [669, 229] on div "Noel Jones 36, Female See more" at bounding box center [699, 249] width 311 height 42
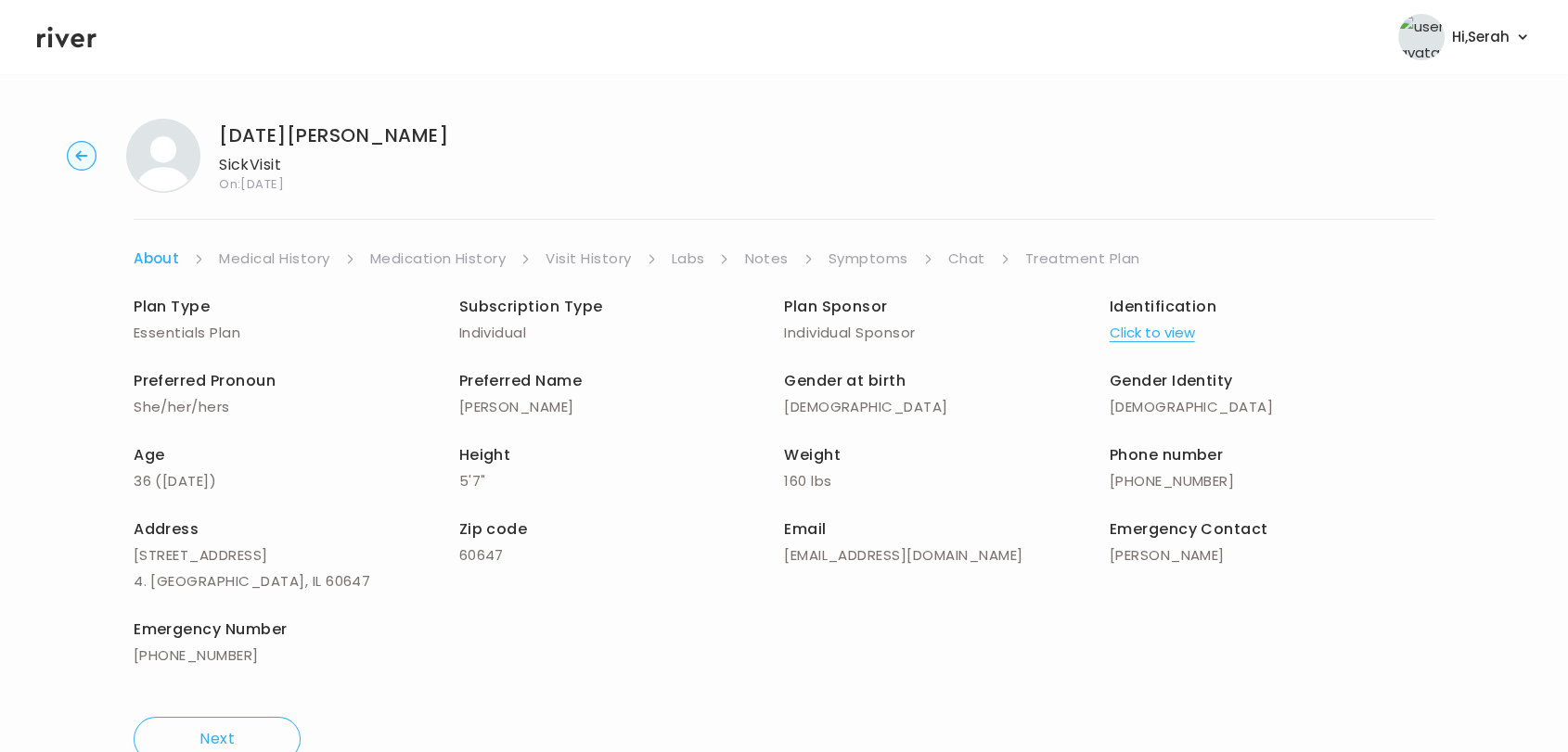
click at [890, 260] on link "Symptoms" at bounding box center [868, 258] width 80 height 26
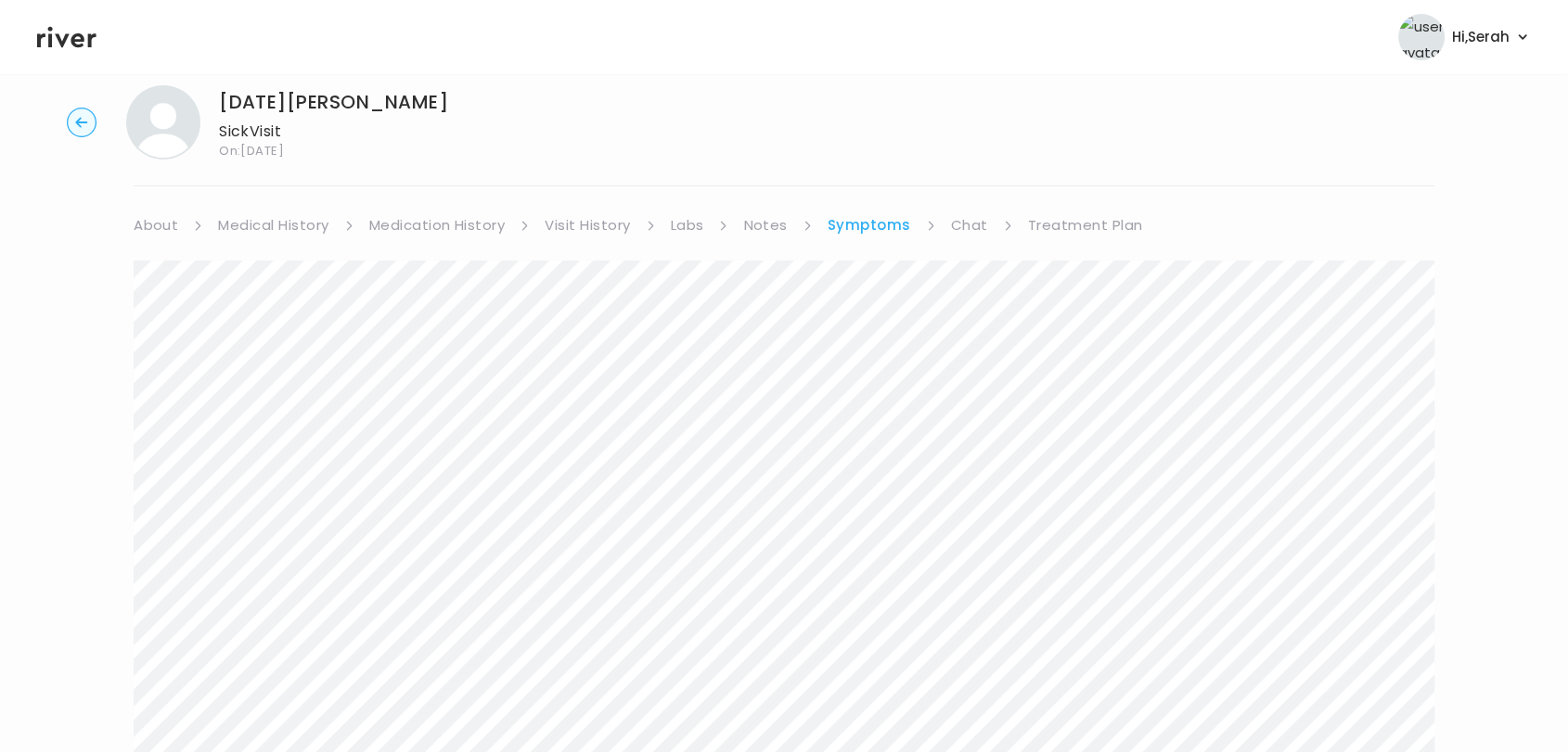
scroll to position [32, 0]
click at [968, 235] on link "Chat" at bounding box center [969, 225] width 37 height 26
click at [76, 49] on icon at bounding box center [66, 36] width 60 height 27
